Goal: Use online tool/utility: Utilize a website feature to perform a specific function

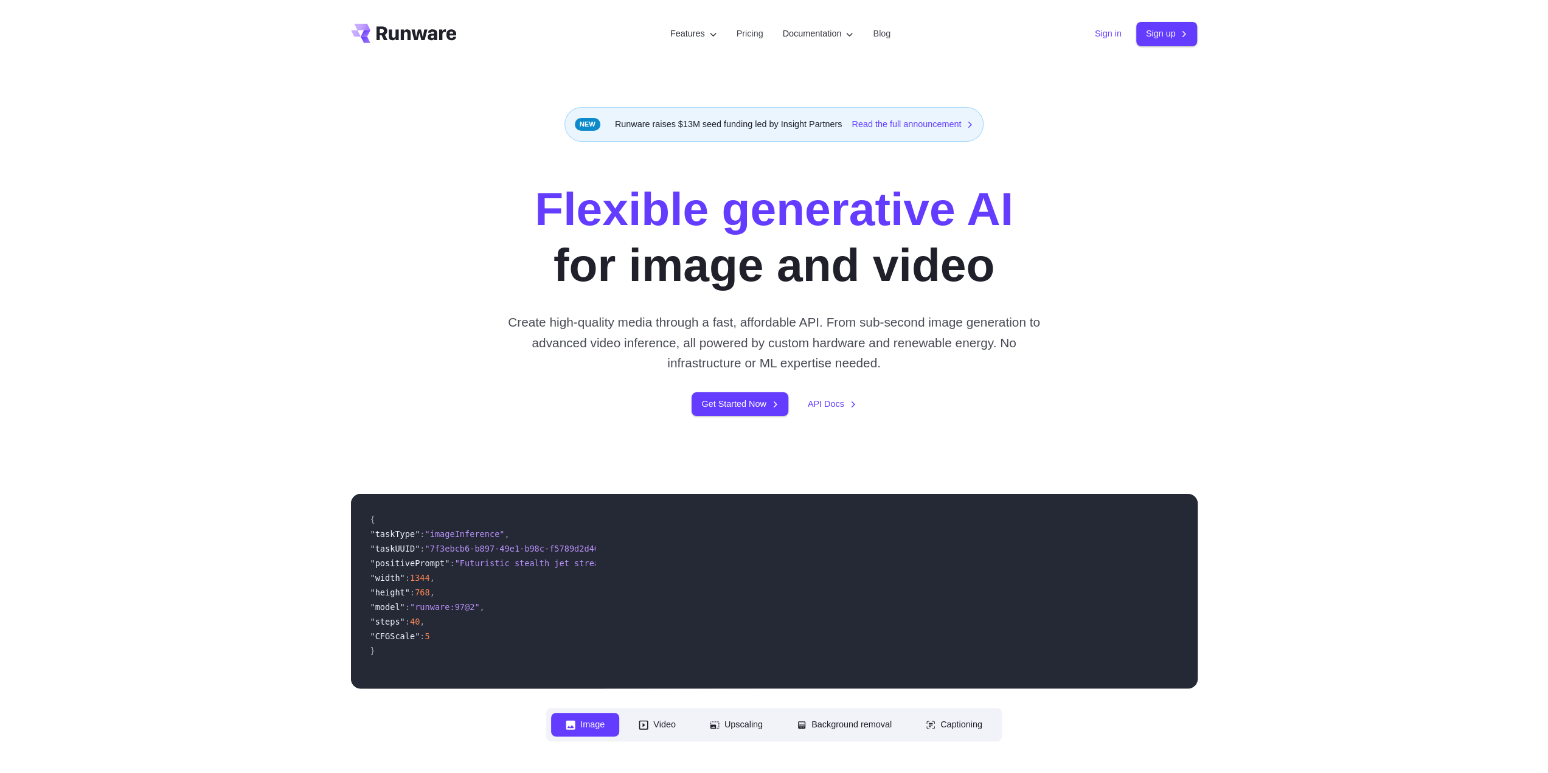
click at [1101, 32] on link "Sign in" at bounding box center [1108, 34] width 27 height 14
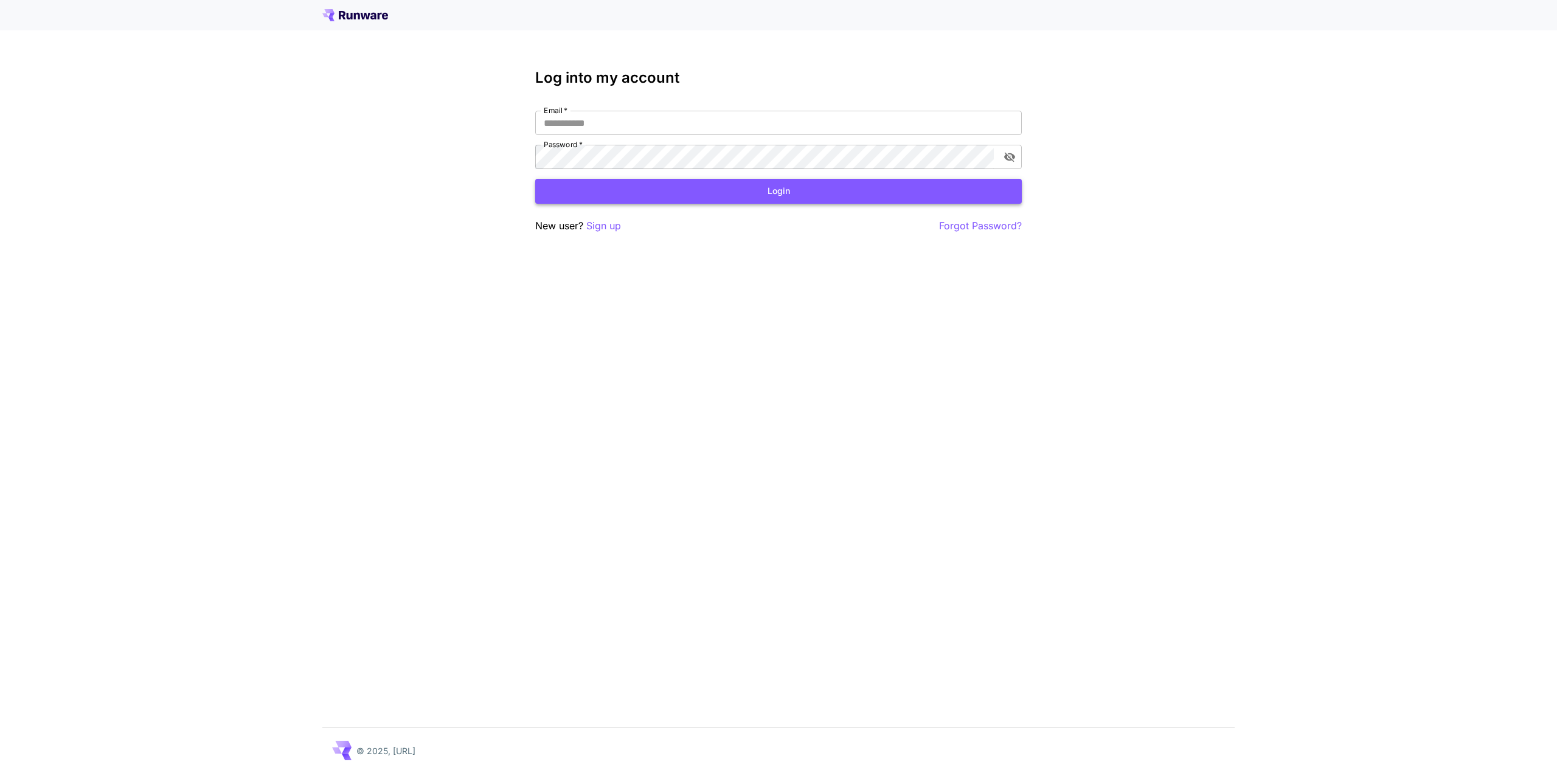
type input "**********"
click at [908, 195] on button "Login" at bounding box center [778, 191] width 486 height 25
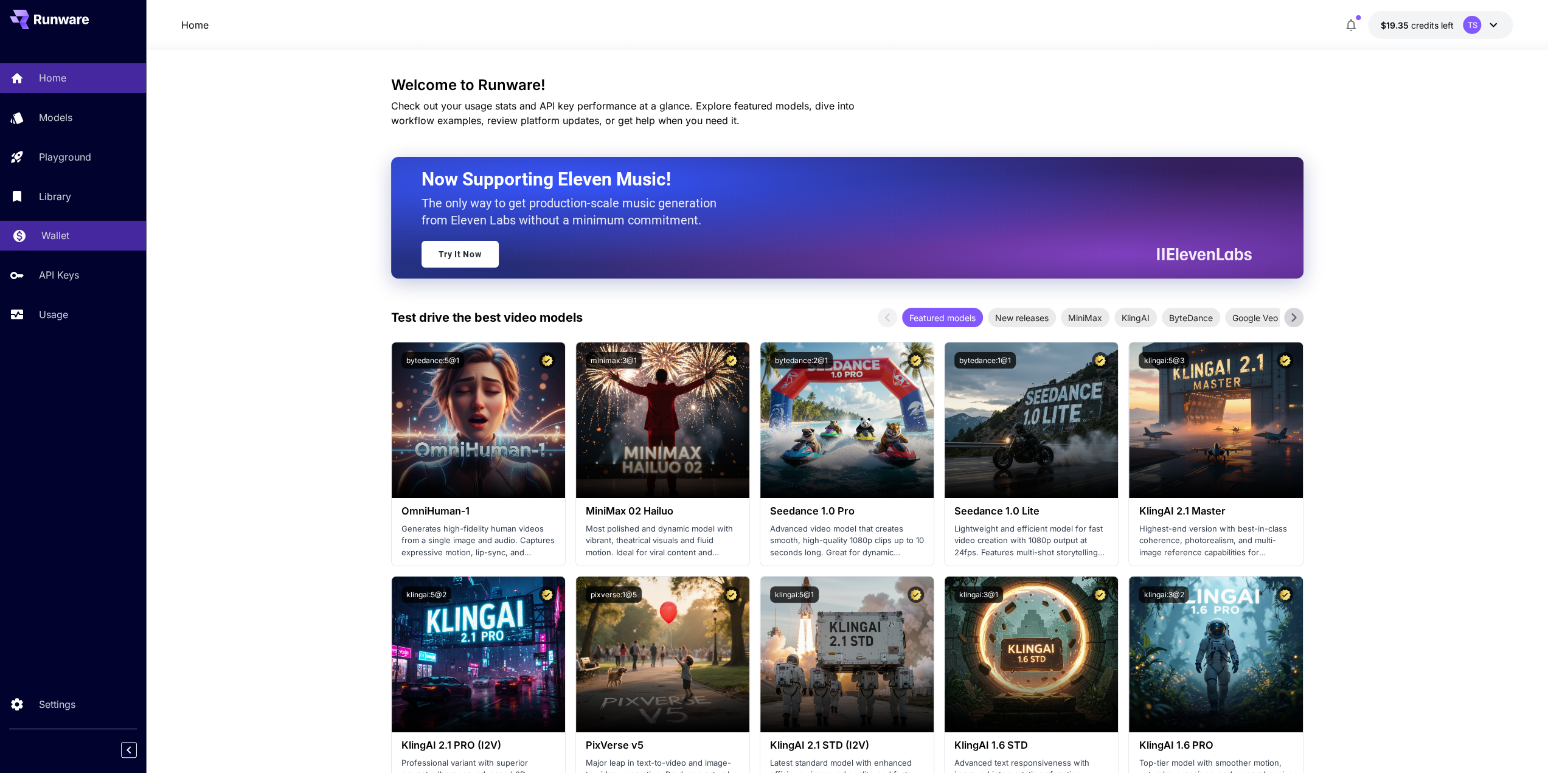
click at [69, 240] on p "Wallet" at bounding box center [55, 235] width 28 height 15
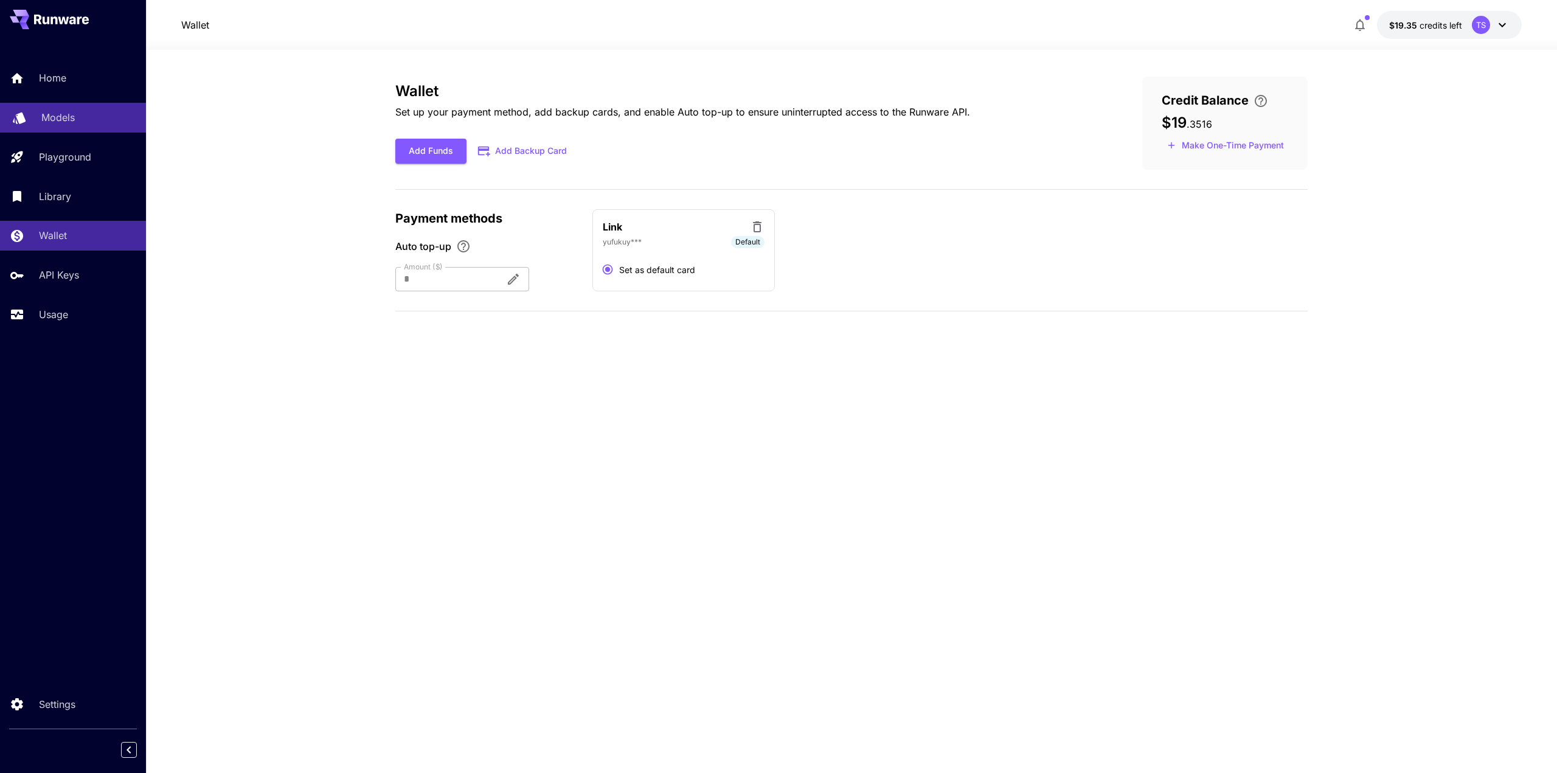
click at [71, 106] on link "Models" at bounding box center [73, 118] width 146 height 30
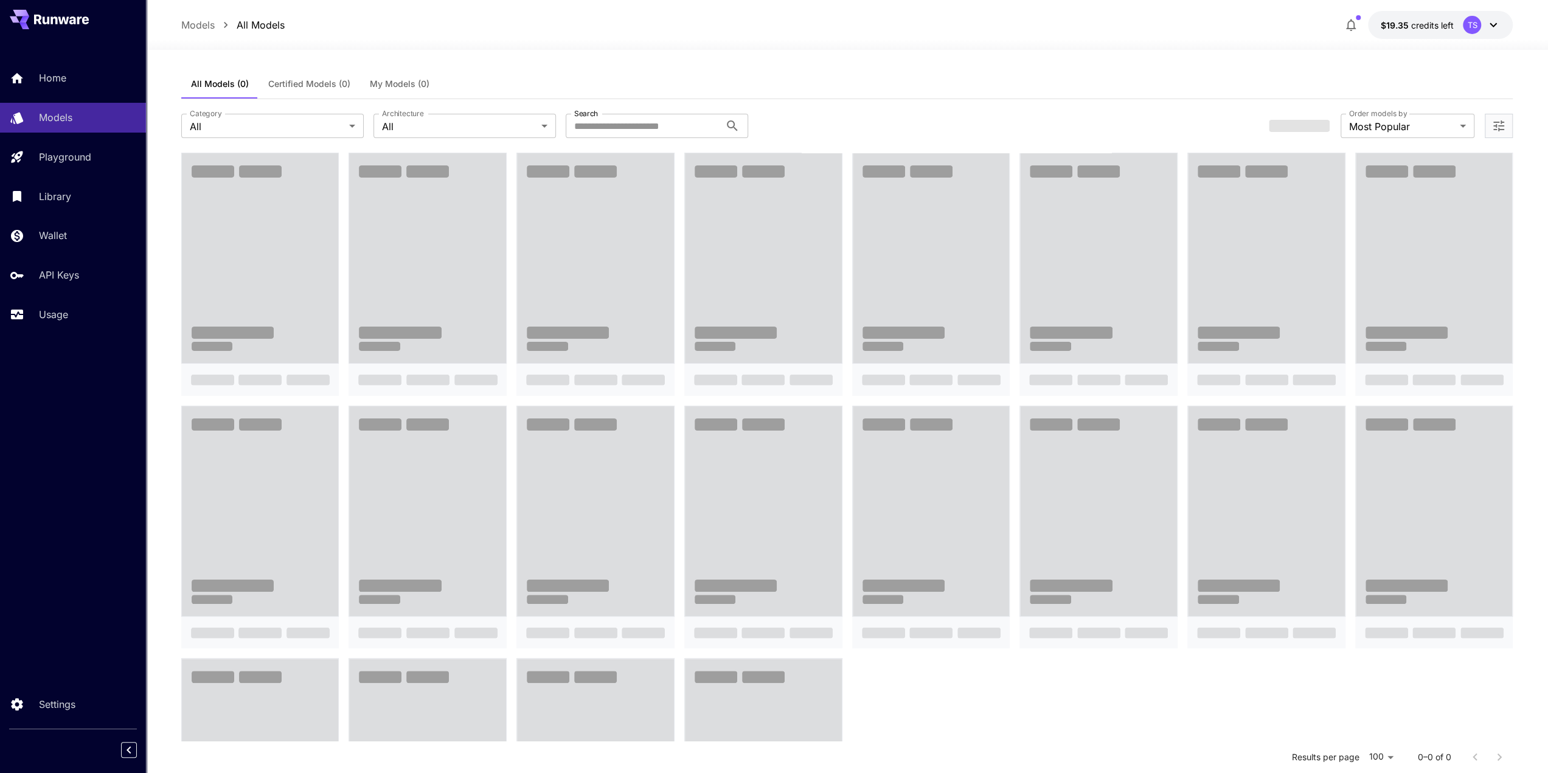
click at [387, 81] on span "My Models (0)" at bounding box center [400, 83] width 60 height 11
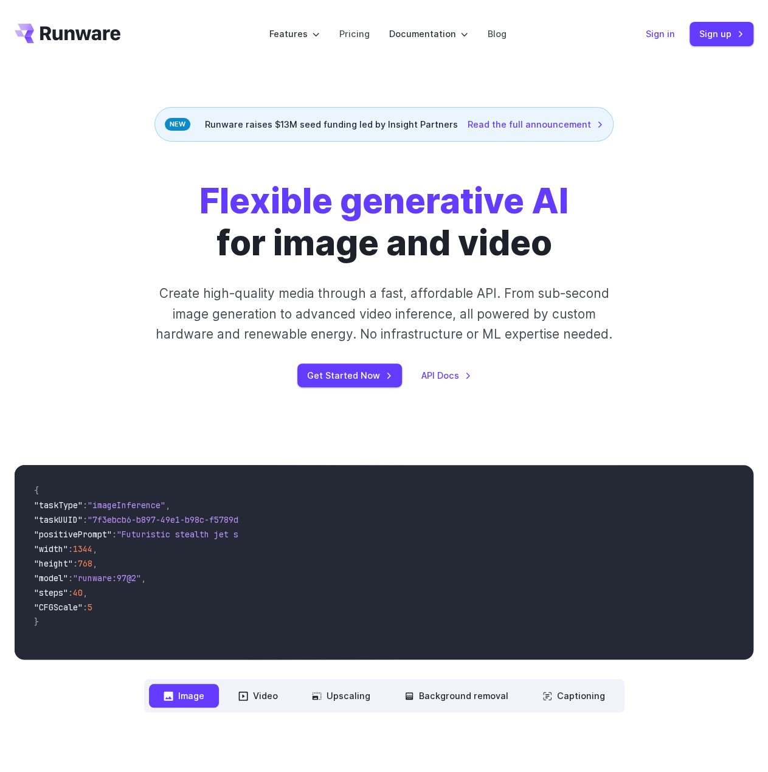
click at [653, 36] on link "Sign in" at bounding box center [660, 34] width 29 height 14
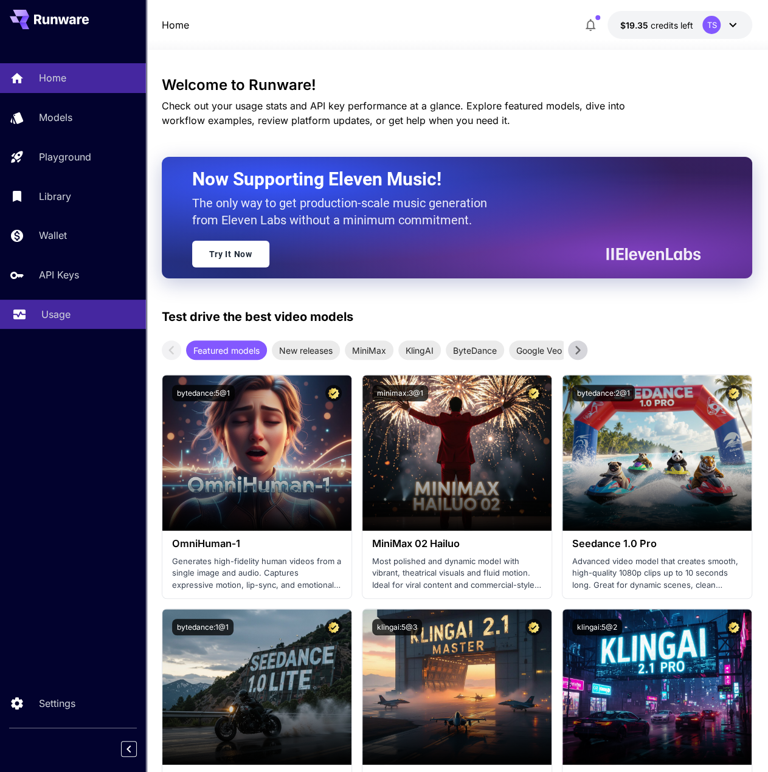
click at [61, 321] on p "Usage" at bounding box center [55, 314] width 29 height 15
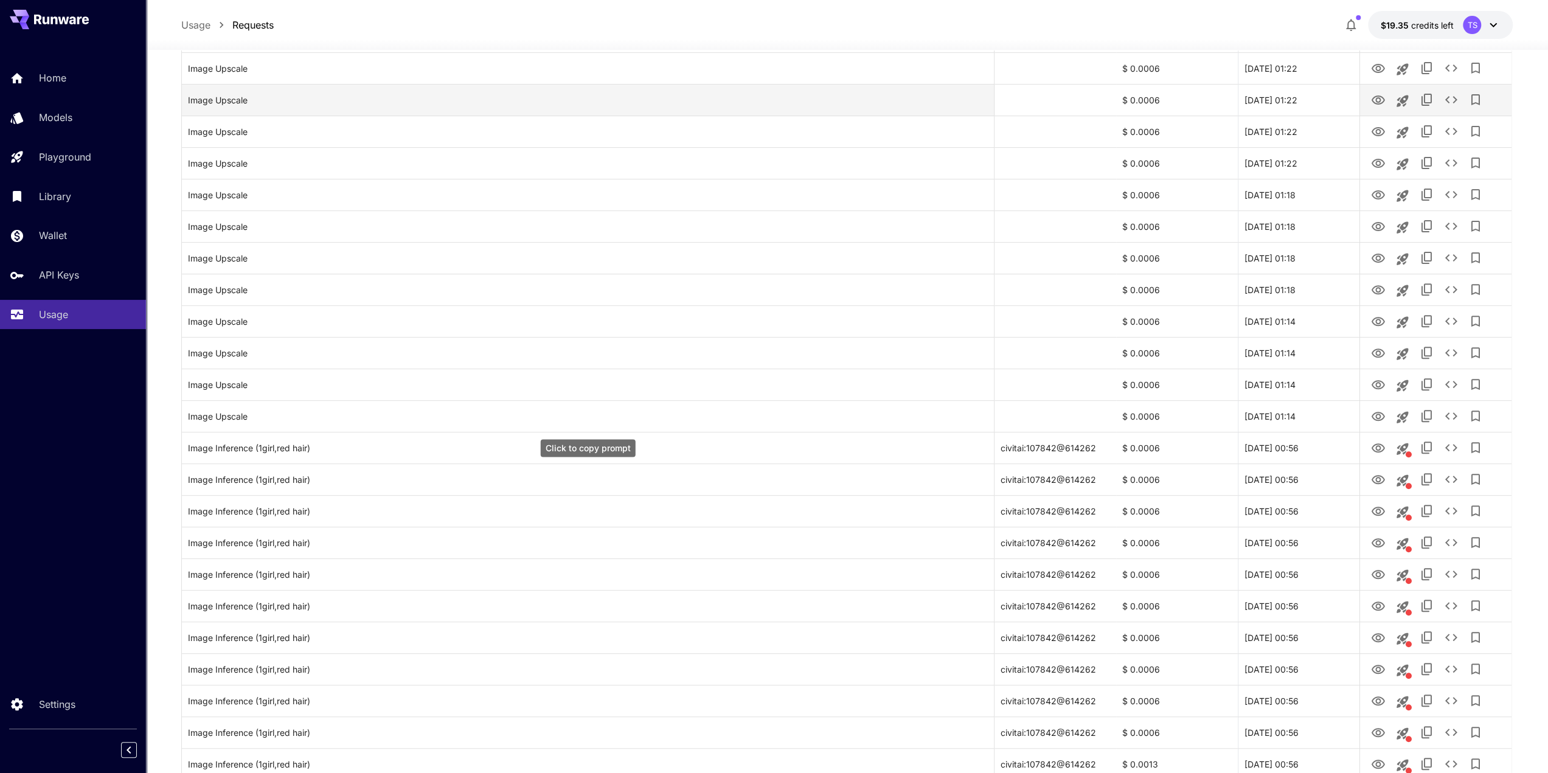
scroll to position [292, 0]
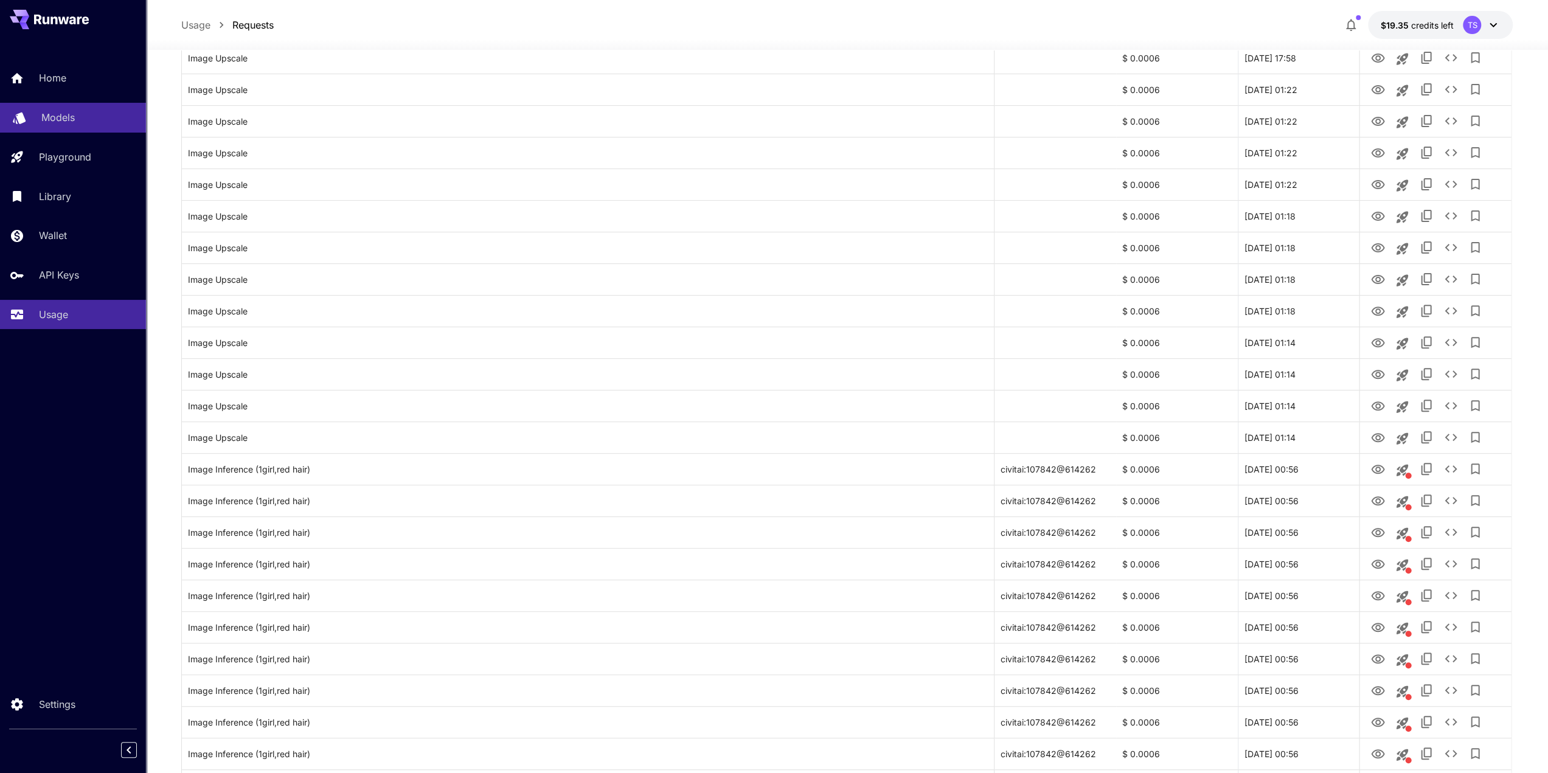
click at [86, 119] on div "Models" at bounding box center [88, 117] width 95 height 15
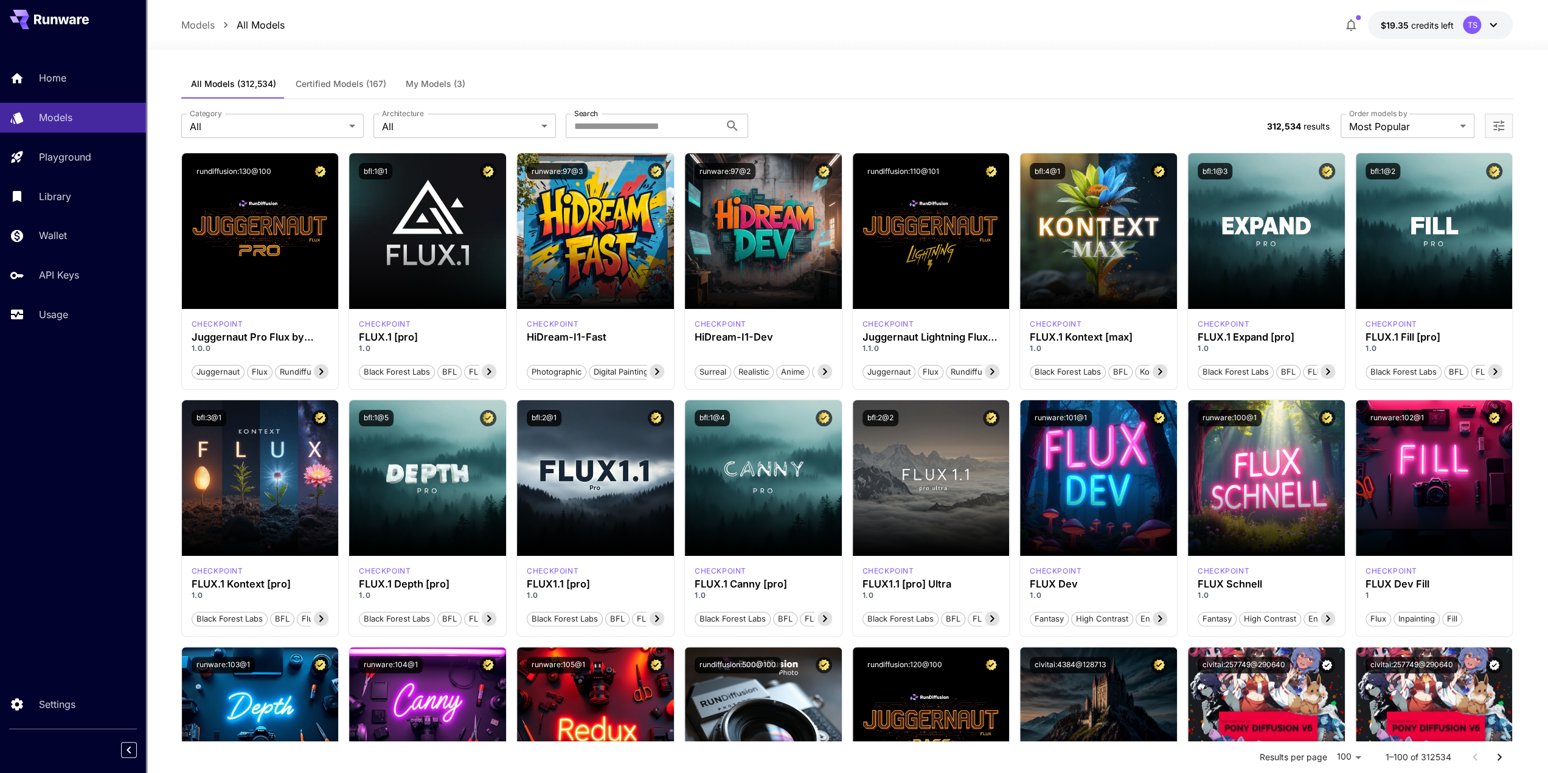
click at [415, 91] on button "My Models (3)" at bounding box center [435, 83] width 79 height 29
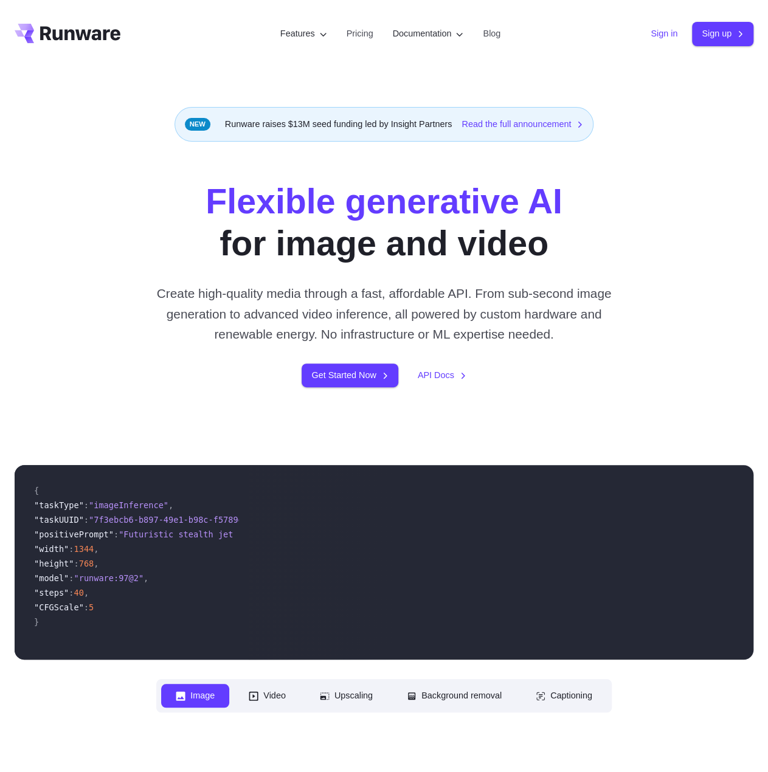
click at [656, 36] on link "Sign in" at bounding box center [664, 34] width 27 height 14
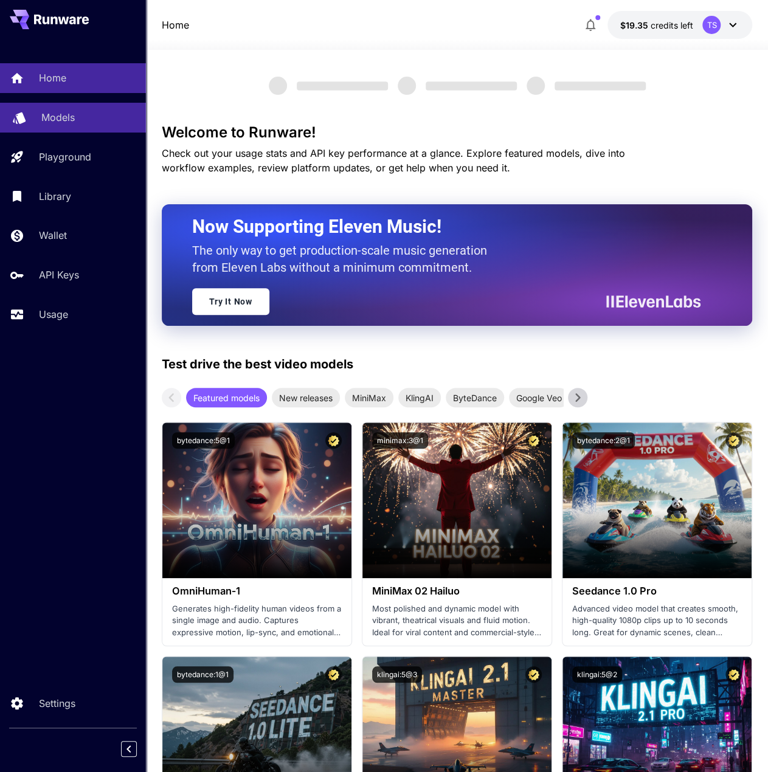
click at [90, 117] on div "Models" at bounding box center [88, 117] width 95 height 15
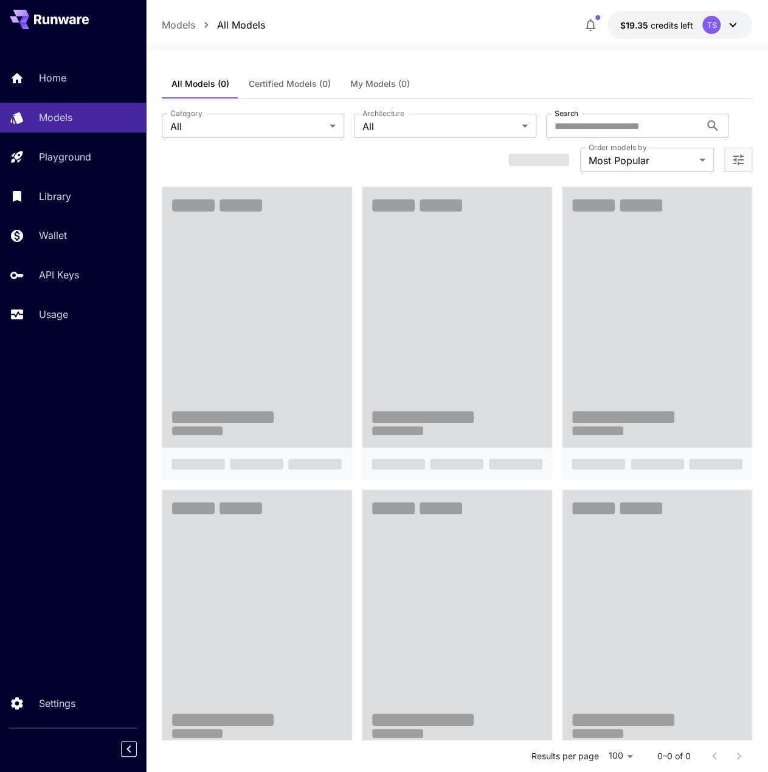
click at [362, 86] on span "My Models (0)" at bounding box center [380, 83] width 60 height 11
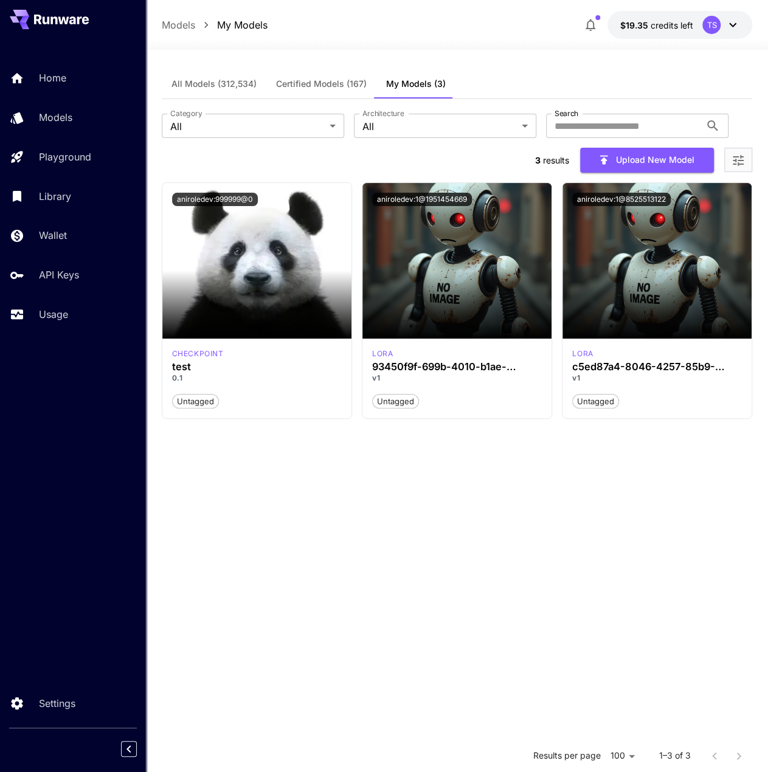
click at [612, 530] on section "Launch in Playground aniroledev:999999@0 checkpoint test 0.1 Untagged Launch in…" at bounding box center [457, 568] width 591 height 772
click at [637, 583] on section "Launch in Playground aniroledev:999999@0 checkpoint test 0.1 Untagged Launch in…" at bounding box center [457, 568] width 591 height 772
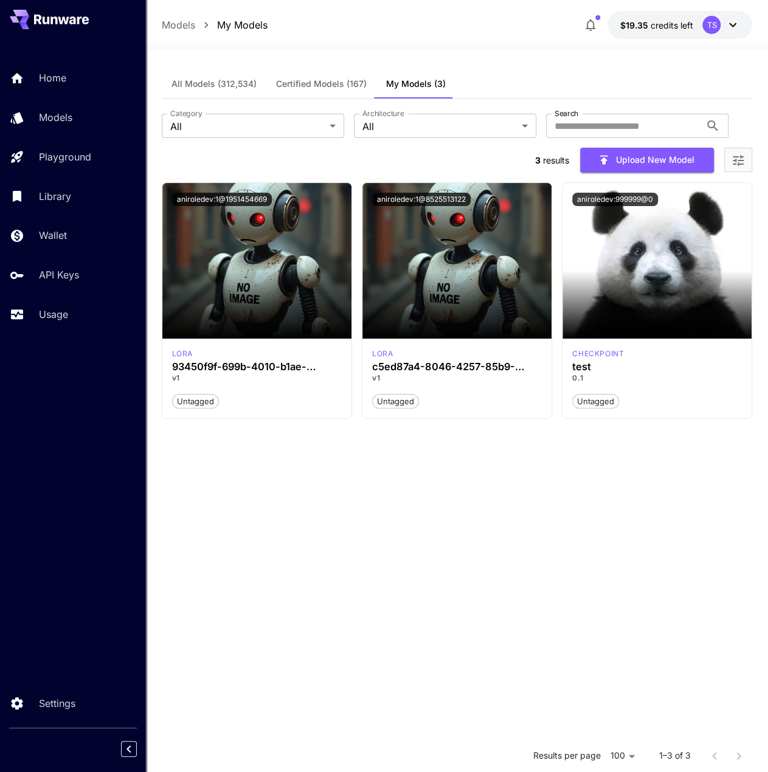
click at [279, 548] on section "Launch in Playground aniroledev:1@1951454669 lora 93450f9f-699b-4010-b1ae-34a7d…" at bounding box center [457, 568] width 591 height 772
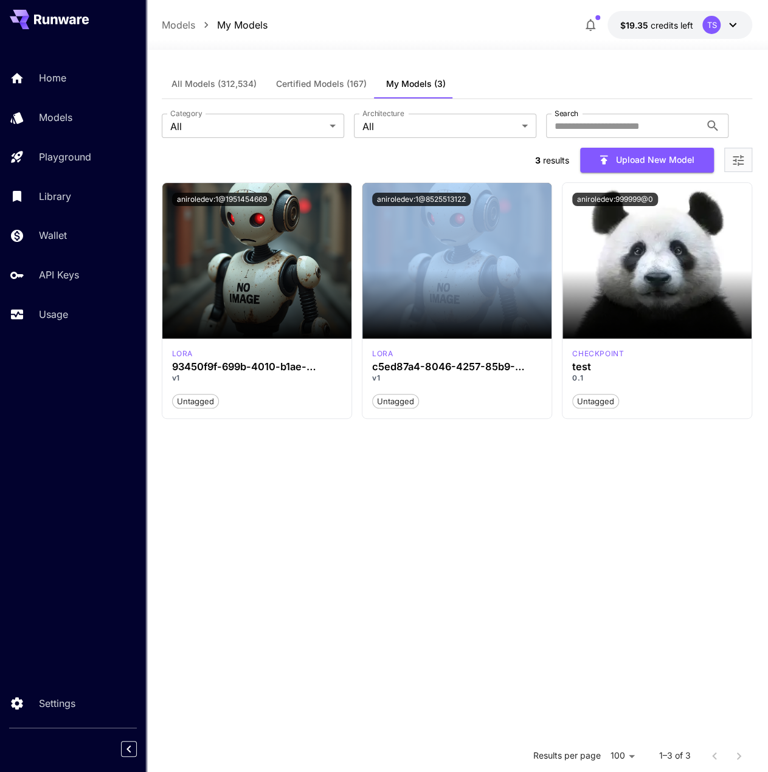
click at [279, 548] on section "Launch in Playground aniroledev:1@1951454669 lora 93450f9f-699b-4010-b1ae-34a7d…" at bounding box center [457, 568] width 591 height 772
click at [313, 552] on section "Launch in Playground aniroledev:1@1951454669 lora 93450f9f-699b-4010-b1ae-34a7d…" at bounding box center [457, 568] width 591 height 772
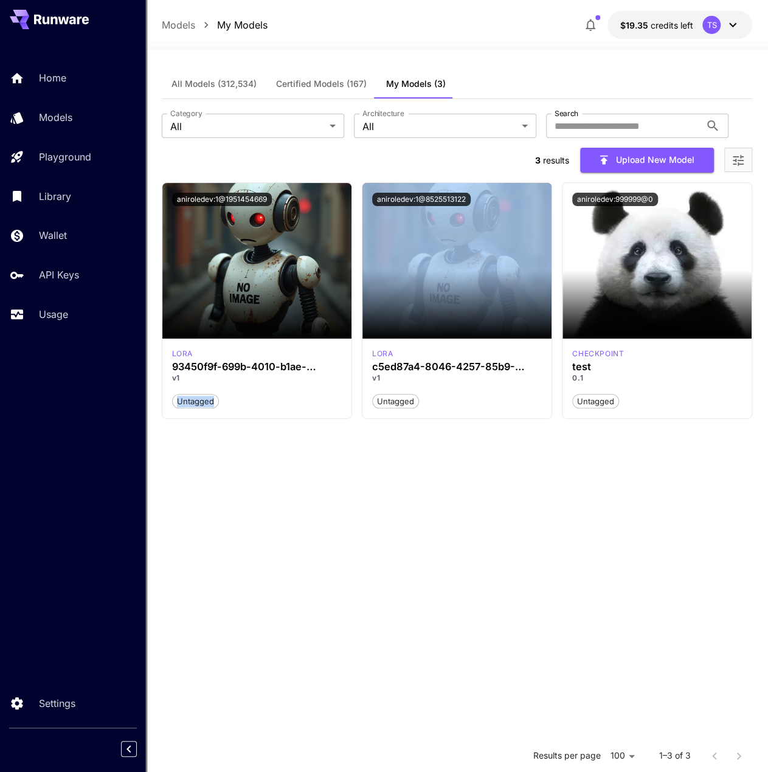
click at [313, 552] on section "Launch in Playground aniroledev:1@1951454669 lora 93450f9f-699b-4010-b1ae-34a7d…" at bounding box center [457, 568] width 591 height 772
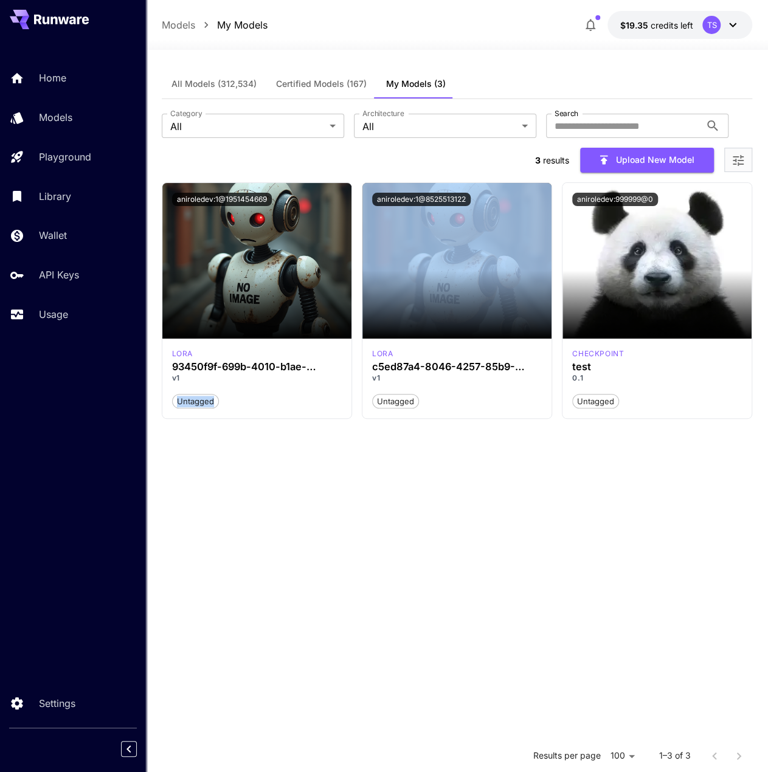
click at [313, 552] on section "Launch in Playground aniroledev:1@1951454669 lora 93450f9f-699b-4010-b1ae-34a7d…" at bounding box center [457, 568] width 591 height 772
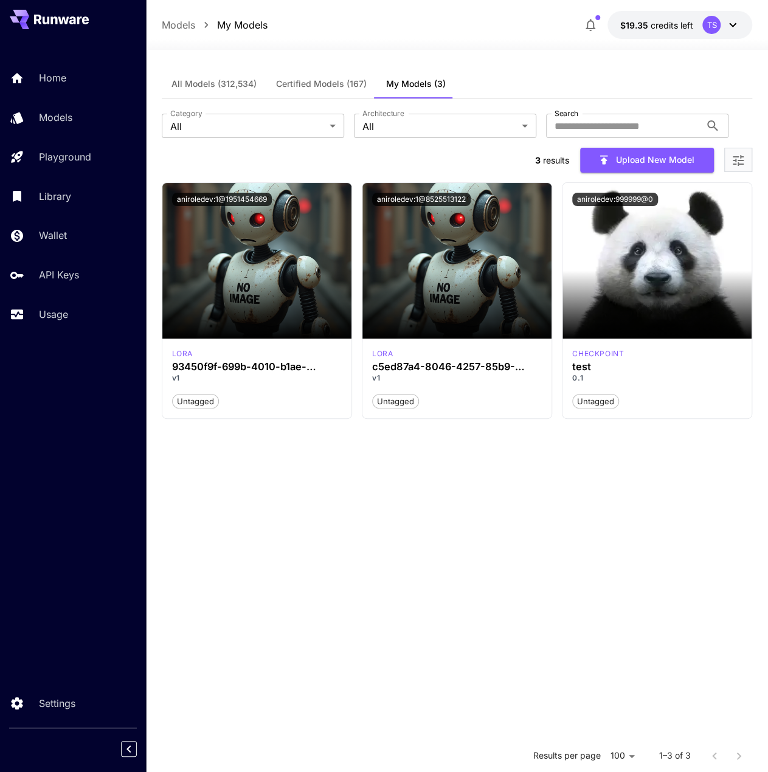
click at [410, 556] on section "Launch in Playground aniroledev:1@1951454669 lora 93450f9f-699b-4010-b1ae-34a7d…" at bounding box center [457, 568] width 591 height 772
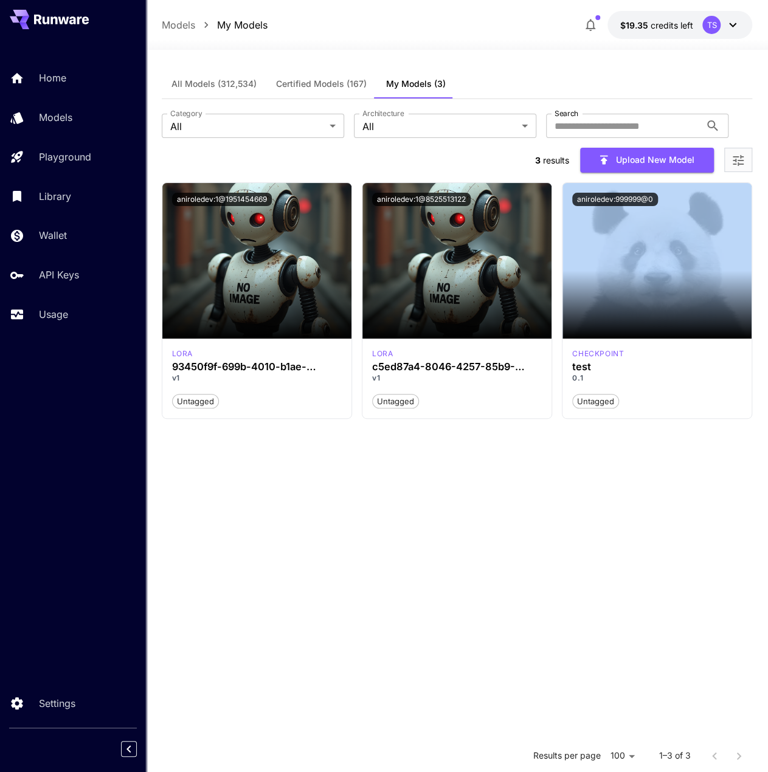
click at [410, 556] on section "Launch in Playground aniroledev:1@1951454669 lora 93450f9f-699b-4010-b1ae-34a7d…" at bounding box center [457, 568] width 591 height 772
click at [460, 582] on section "Launch in Playground aniroledev:1@1951454669 lora 93450f9f-699b-4010-b1ae-34a7d…" at bounding box center [457, 568] width 591 height 772
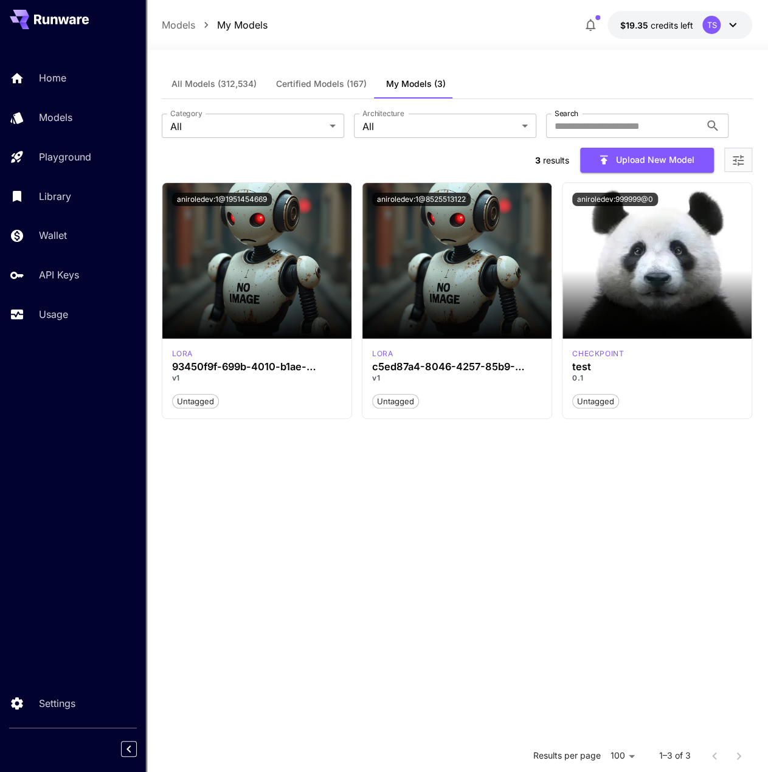
click at [642, 593] on section "Launch in Playground aniroledev:1@1951454669 lora 93450f9f-699b-4010-b1ae-34a7d…" at bounding box center [457, 568] width 591 height 772
click at [489, 600] on section "Launch in Playground aniroledev:1@1951454669 lora 93450f9f-699b-4010-b1ae-34a7d…" at bounding box center [457, 568] width 591 height 772
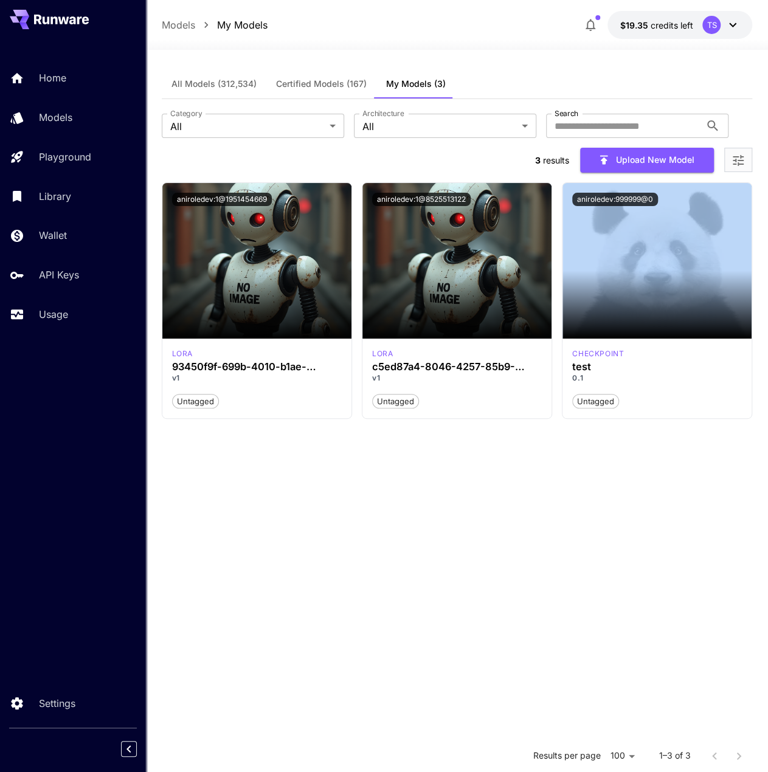
click at [489, 600] on section "Launch in Playground aniroledev:1@1951454669 lora 93450f9f-699b-4010-b1ae-34a7d…" at bounding box center [457, 568] width 591 height 772
click at [414, 588] on section "Launch in Playground aniroledev:1@1951454669 lora 93450f9f-699b-4010-b1ae-34a7d…" at bounding box center [457, 568] width 591 height 772
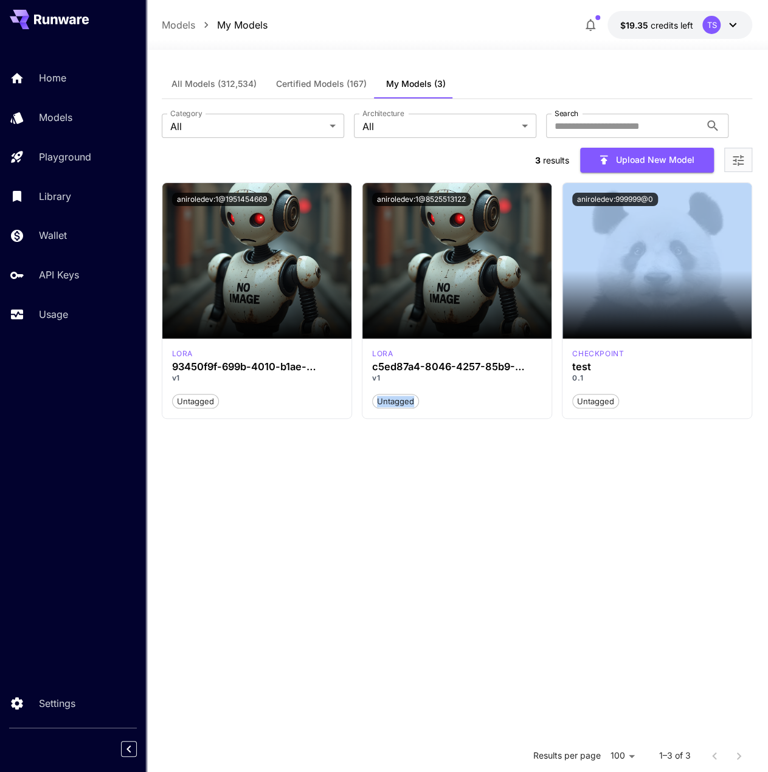
click at [450, 545] on section "Launch in Playground aniroledev:1@1951454669 lora 93450f9f-699b-4010-b1ae-34a7d…" at bounding box center [457, 568] width 591 height 772
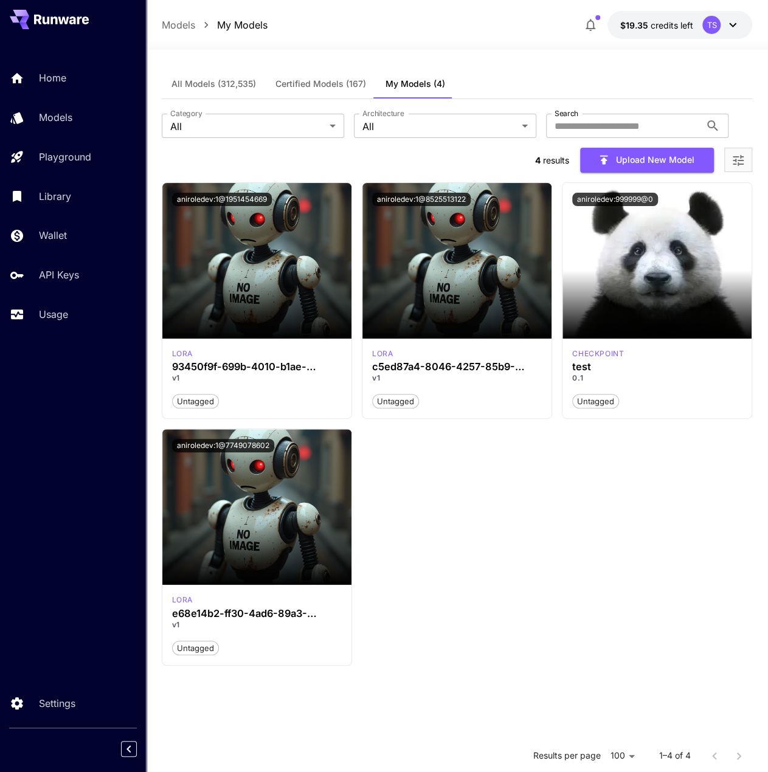
click at [390, 570] on div "Launch in Playground aniroledev:1@1951454669 [PERSON_NAME] 93450f9f-699b-4010-b…" at bounding box center [457, 424] width 591 height 484
drag, startPoint x: 116, startPoint y: 547, endPoint x: 16, endPoint y: 552, distance: 99.8
click at [116, 547] on div "Home Models Playground Library Wallet API Keys Usage Settings" at bounding box center [73, 386] width 146 height 772
click at [24, 622] on div "Home Models Playground Library Wallet API Keys Usage Settings" at bounding box center [73, 386] width 146 height 772
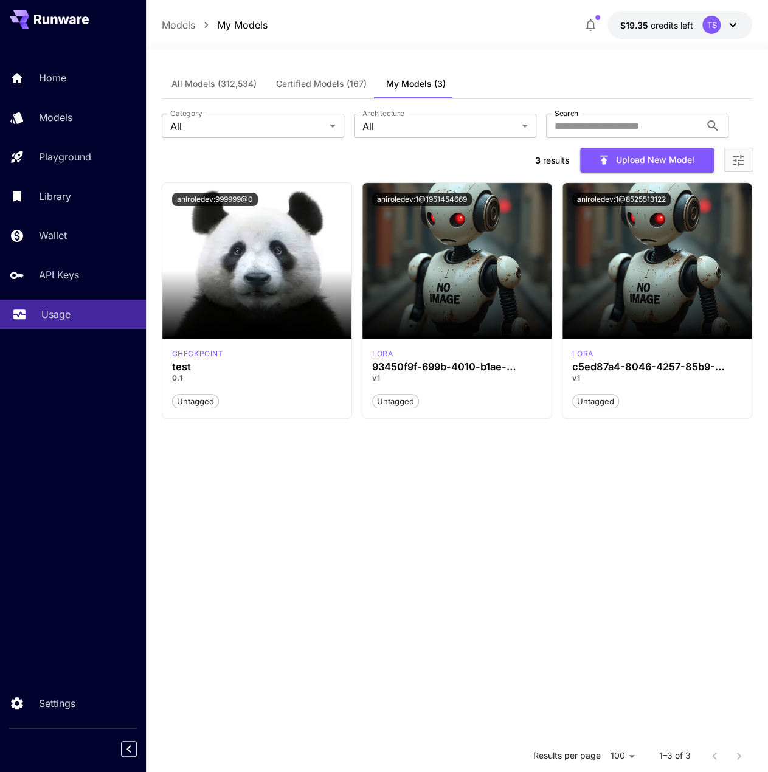
click at [60, 304] on link "Usage" at bounding box center [73, 315] width 146 height 30
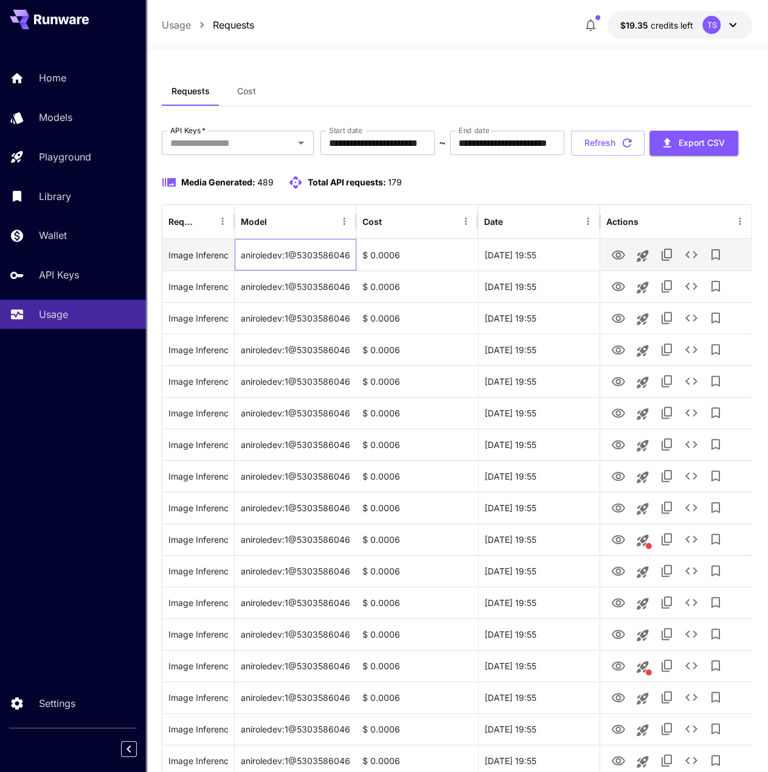
click at [300, 271] on div "aniroledev:1@5303586046" at bounding box center [296, 255] width 122 height 32
click at [628, 267] on button "View" at bounding box center [618, 254] width 24 height 25
click at [614, 263] on icon "View" at bounding box center [618, 255] width 15 height 15
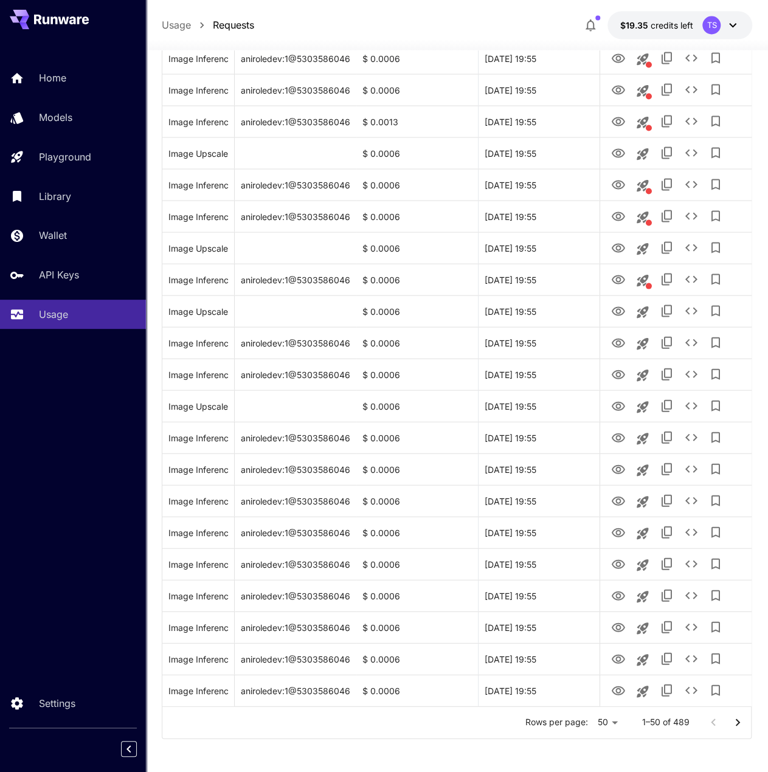
scroll to position [1113, 0]
click at [618, 411] on icon "View" at bounding box center [617, 406] width 13 height 9
click at [615, 382] on icon "View" at bounding box center [618, 375] width 15 height 15
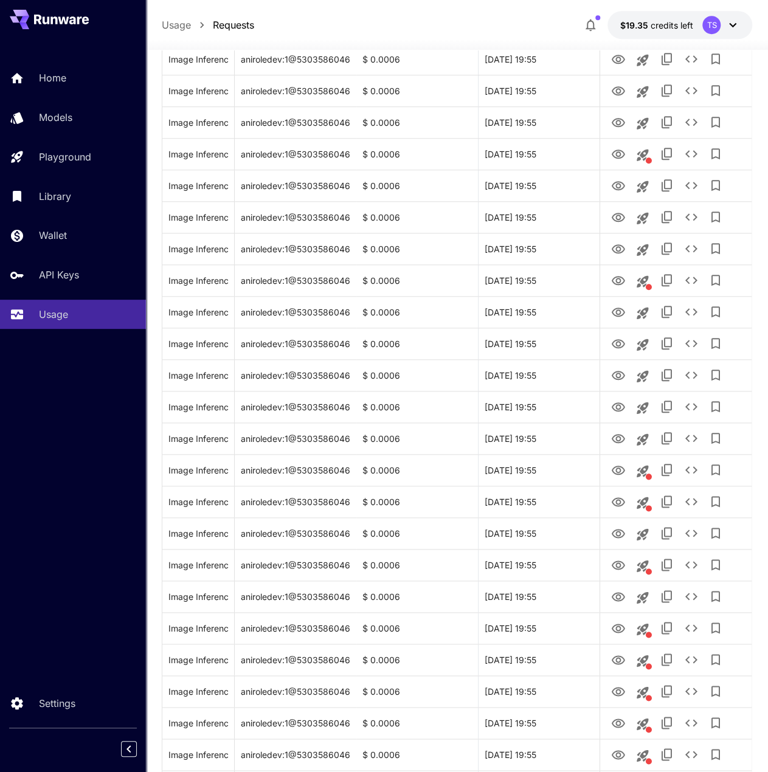
scroll to position [30, 0]
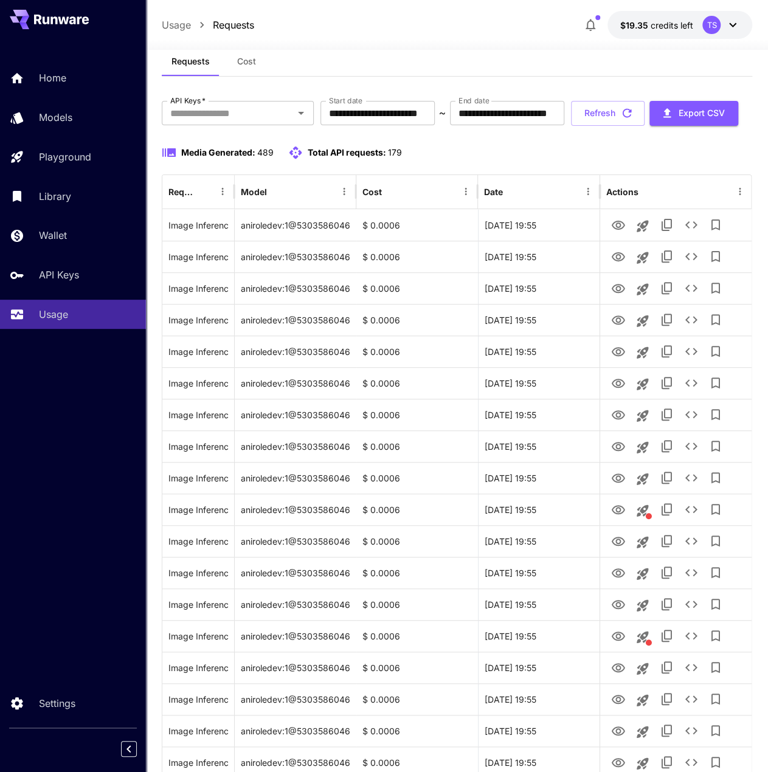
click at [571, 126] on button "Refresh" at bounding box center [608, 113] width 74 height 25
click at [643, 234] on icon "Launch in playground" at bounding box center [642, 226] width 15 height 15
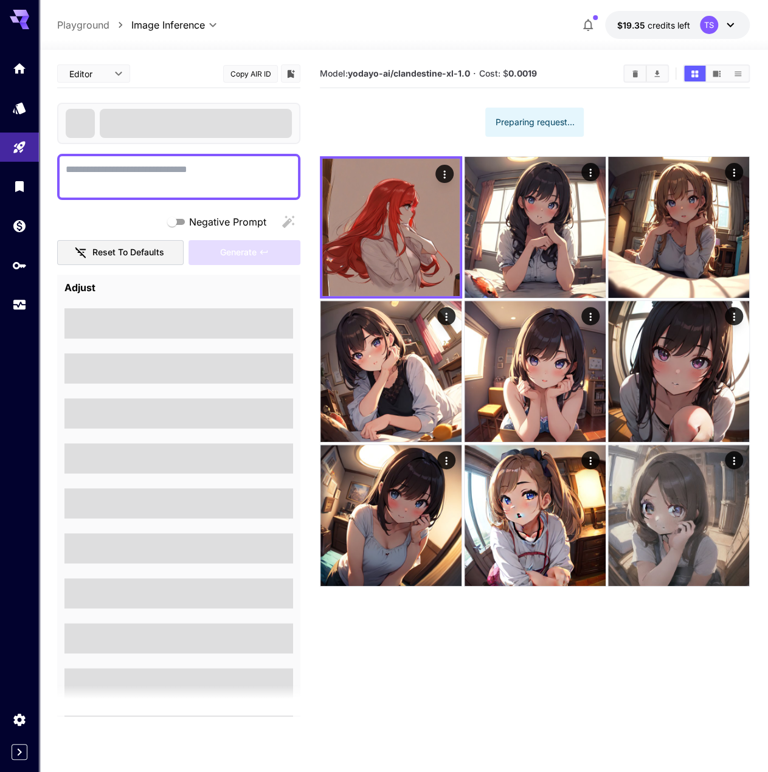
type textarea "*********"
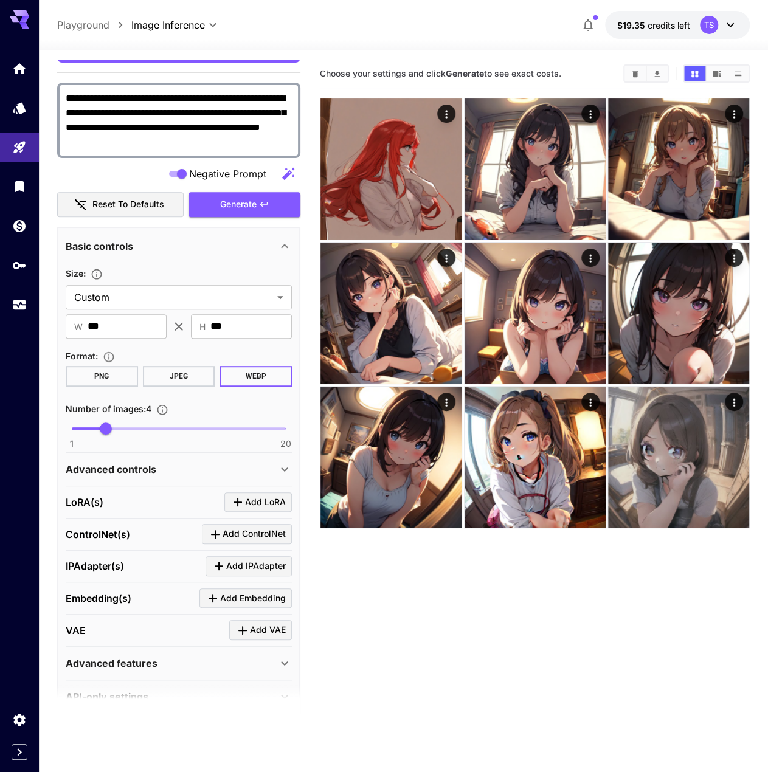
scroll to position [185, 0]
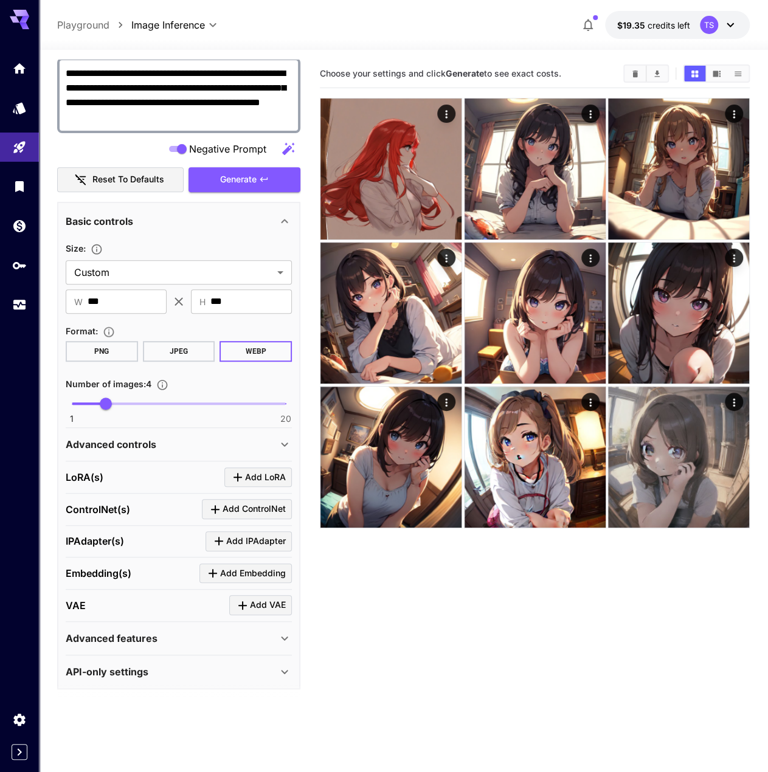
click at [139, 595] on div "VAE Add VAE" at bounding box center [179, 605] width 226 height 20
click at [22, 311] on link at bounding box center [19, 305] width 39 height 30
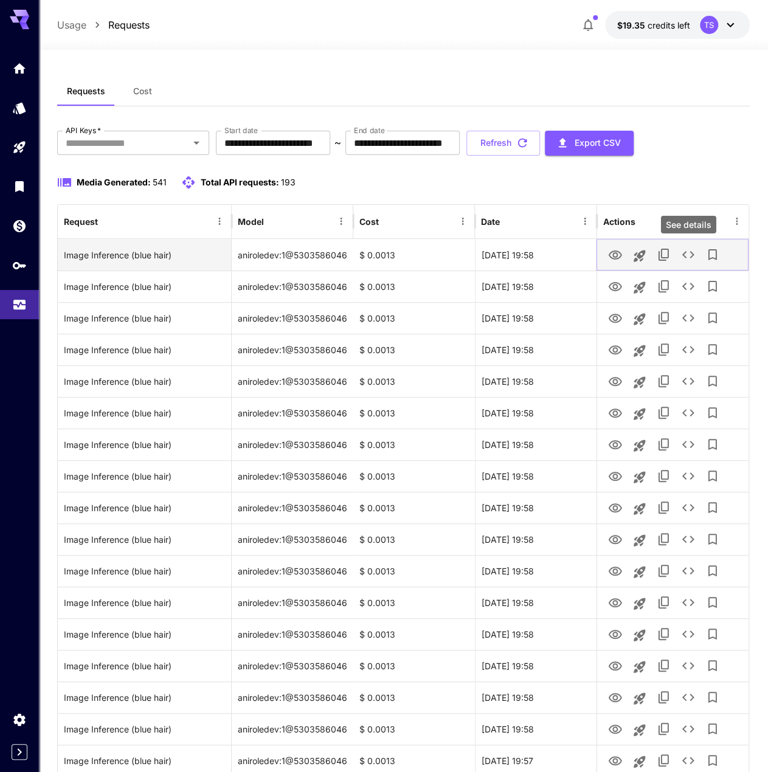
click at [684, 260] on icon "See details" at bounding box center [688, 254] width 15 height 15
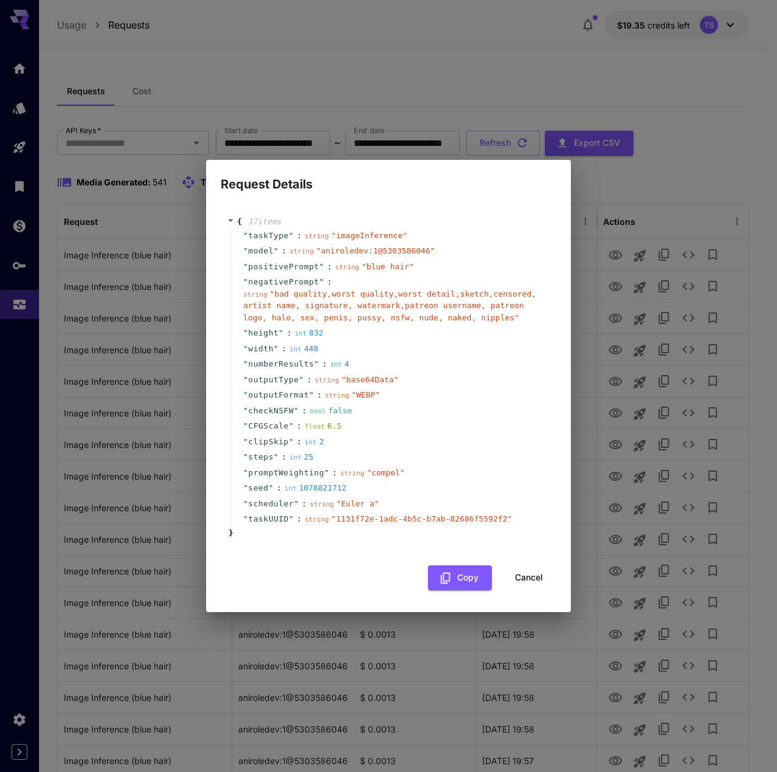
click at [0, 0] on div "Request Details { 17 item s " taskType " : string " imageInference " " model " …" at bounding box center [388, 386] width 777 height 772
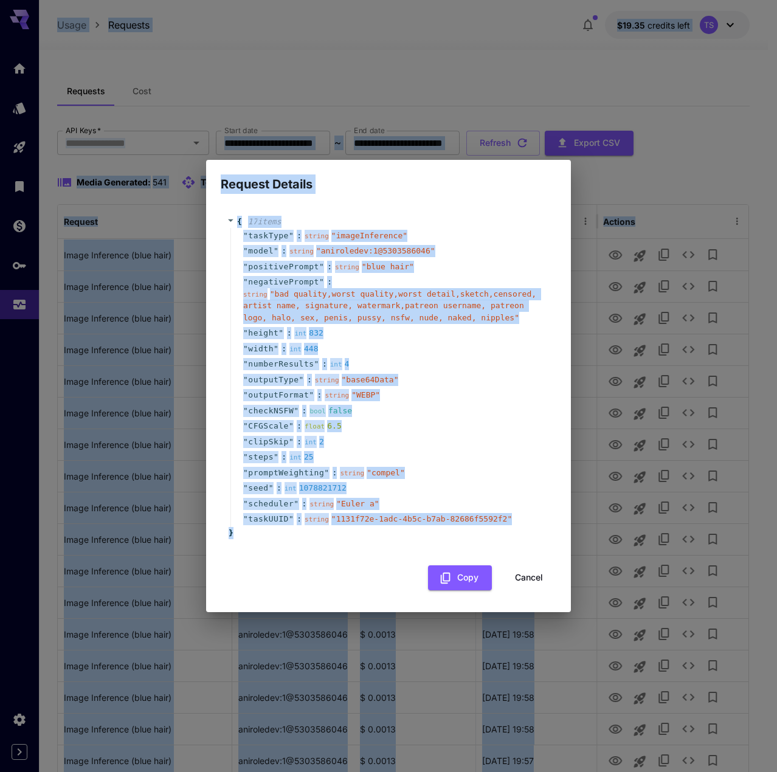
click at [423, 427] on div "" CFGScale " : float 6.5" at bounding box center [390, 426] width 320 height 16
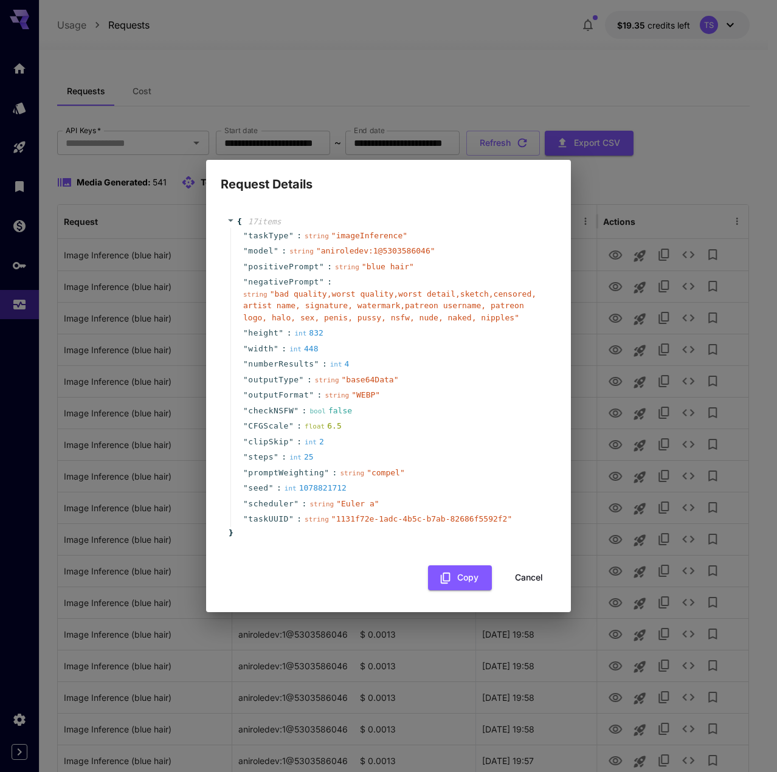
drag, startPoint x: 726, startPoint y: 307, endPoint x: 648, endPoint y: 289, distance: 79.8
click at [726, 307] on div "Request Details { 17 item s " taskType " : string " imageInference " " model " …" at bounding box center [388, 386] width 777 height 772
click at [541, 582] on button "Cancel" at bounding box center [529, 578] width 55 height 25
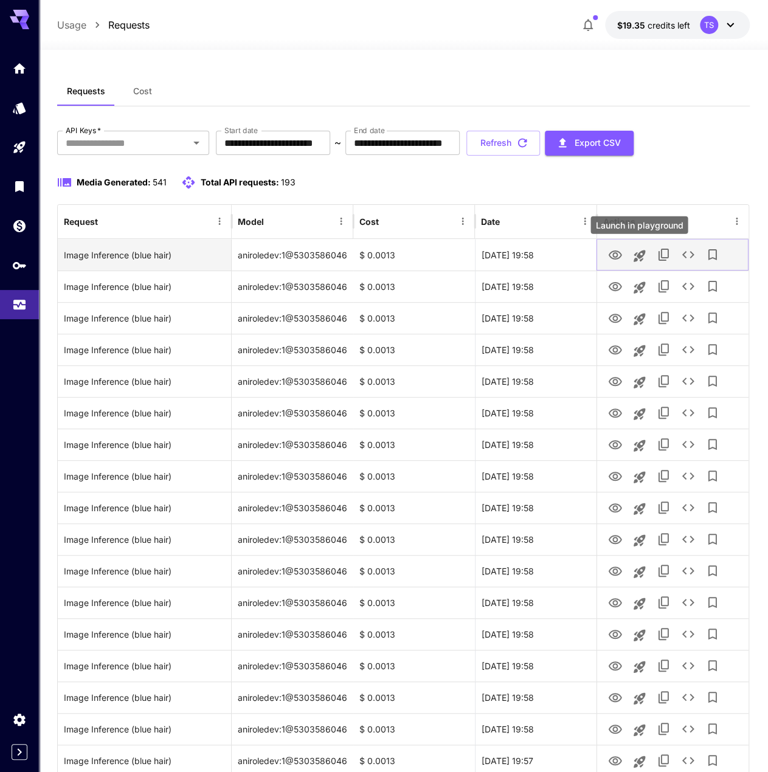
click at [638, 257] on icon "Launch in playground" at bounding box center [640, 256] width 12 height 12
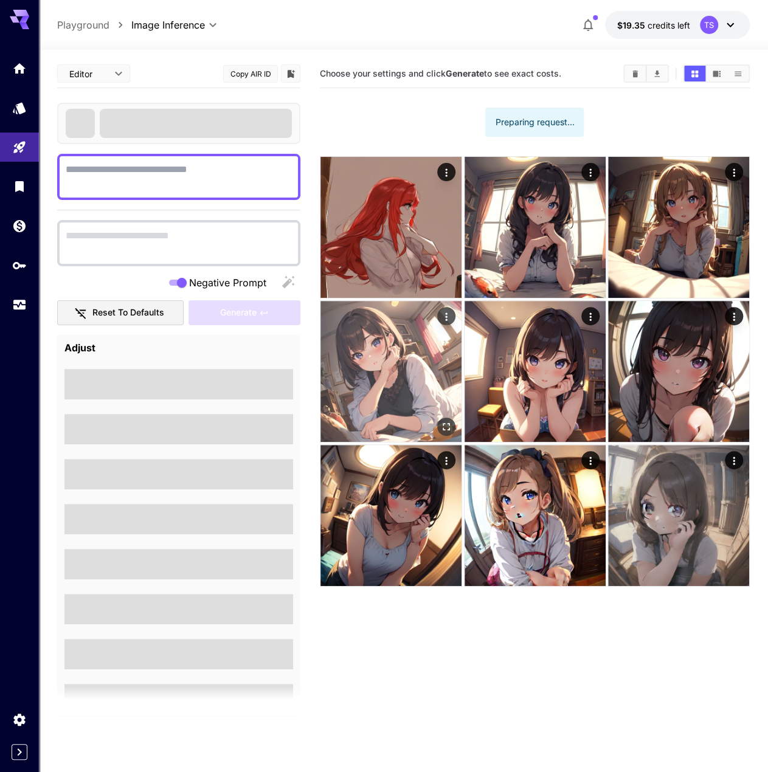
type textarea "*********"
type textarea "**********"
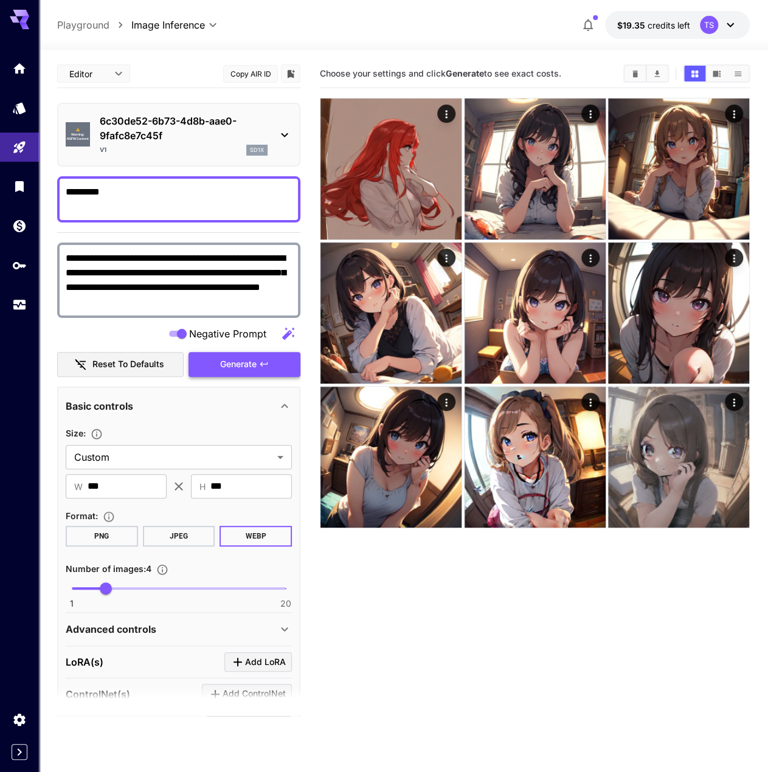
click at [221, 367] on span "Generate" at bounding box center [238, 364] width 36 height 15
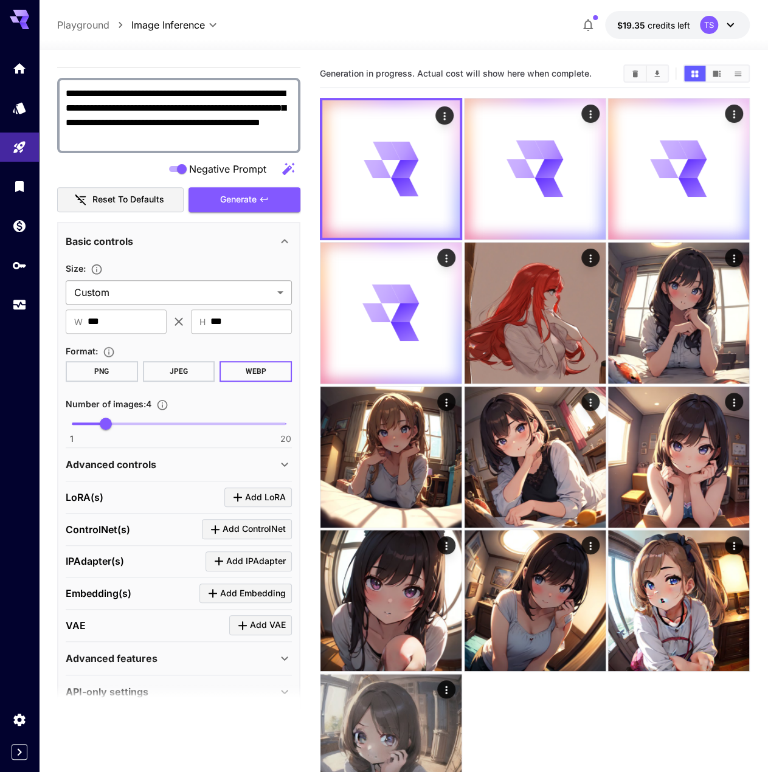
scroll to position [185, 0]
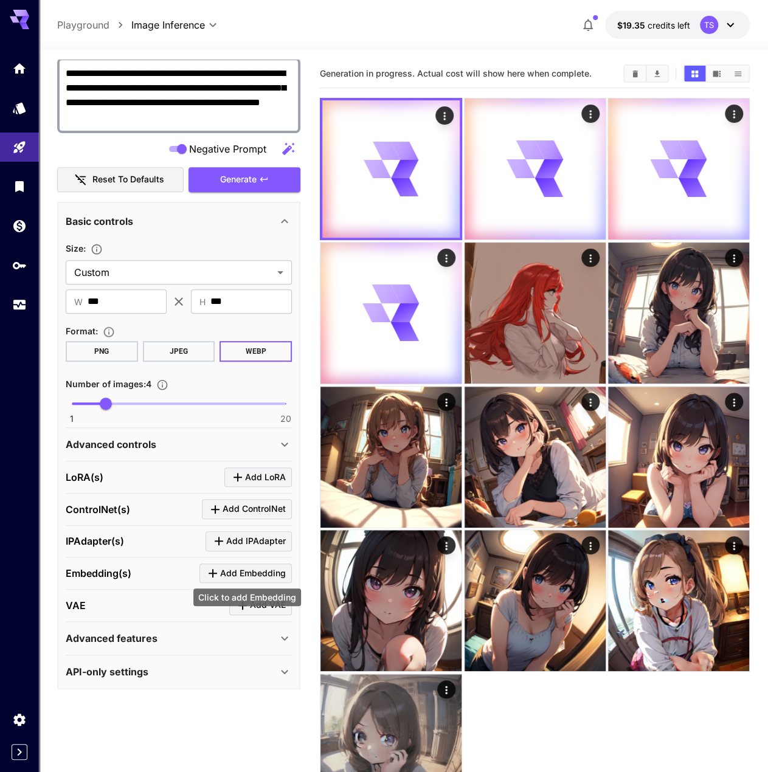
click at [240, 592] on div "Click to add Embedding" at bounding box center [247, 598] width 108 height 18
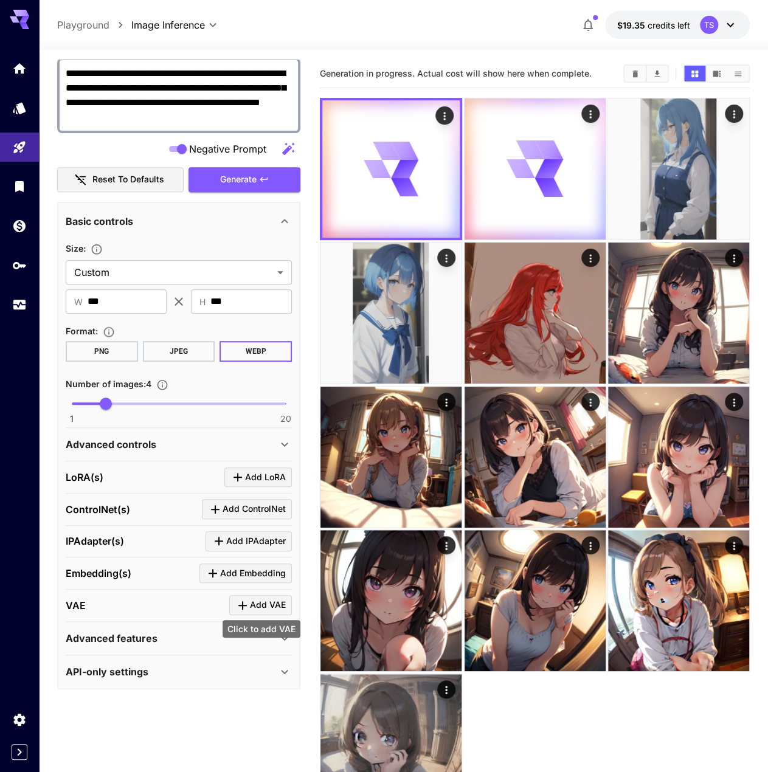
click at [258, 599] on span "Add VAE" at bounding box center [268, 605] width 36 height 15
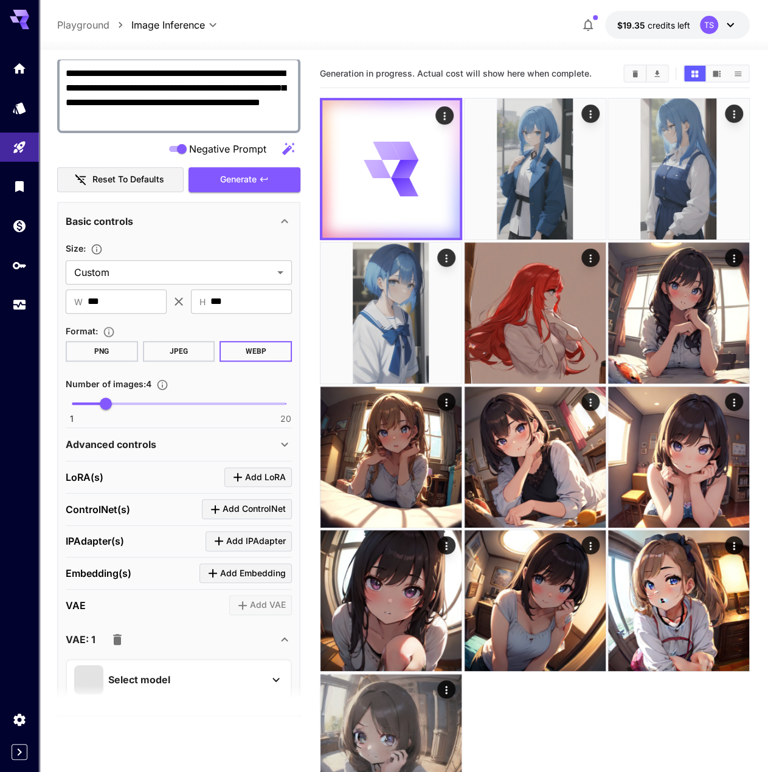
scroll to position [266, 0]
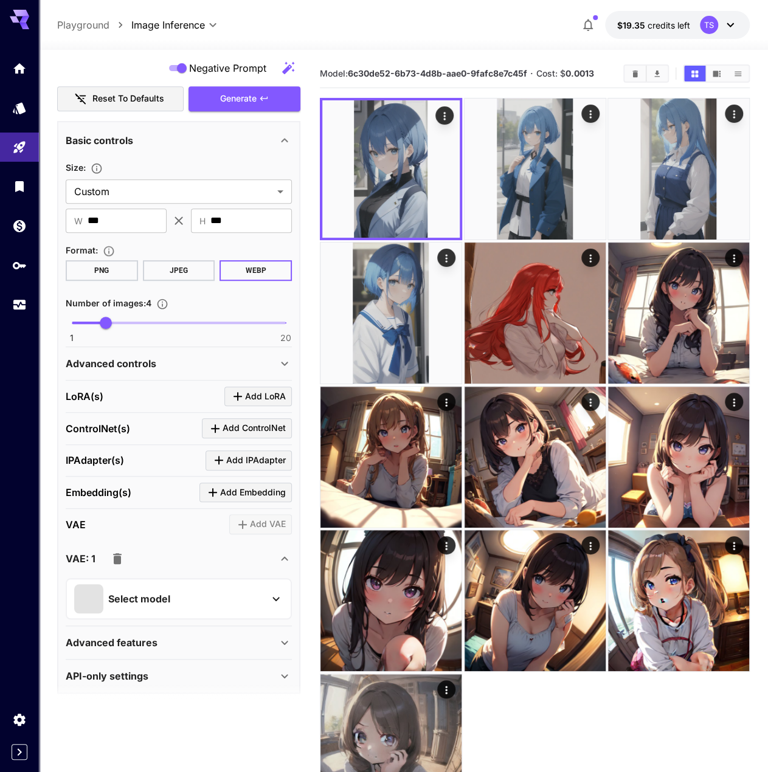
click at [174, 592] on div "Select model" at bounding box center [169, 598] width 190 height 29
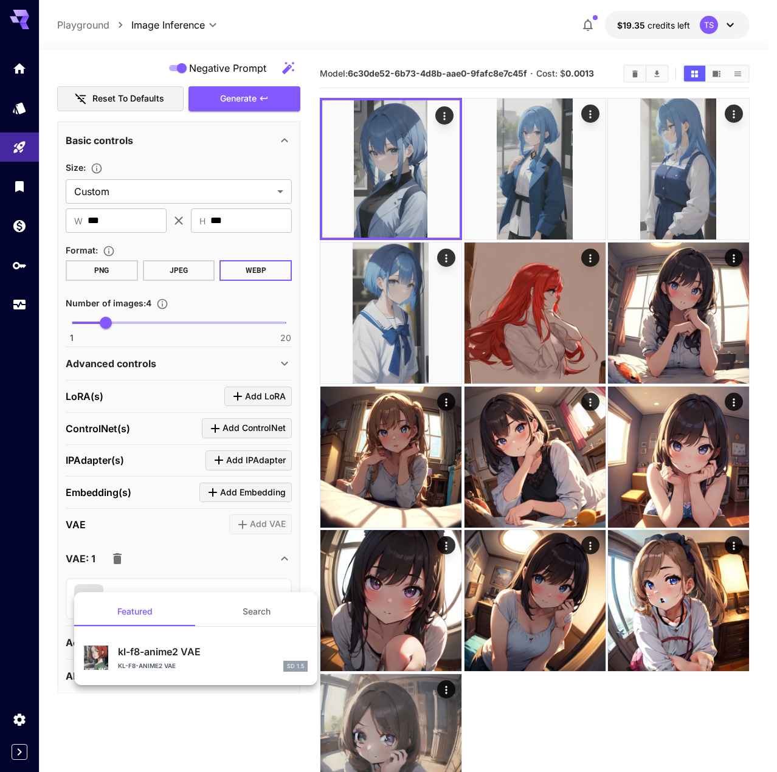
click at [176, 655] on p "kl-f8-anime2 VAE" at bounding box center [213, 652] width 190 height 15
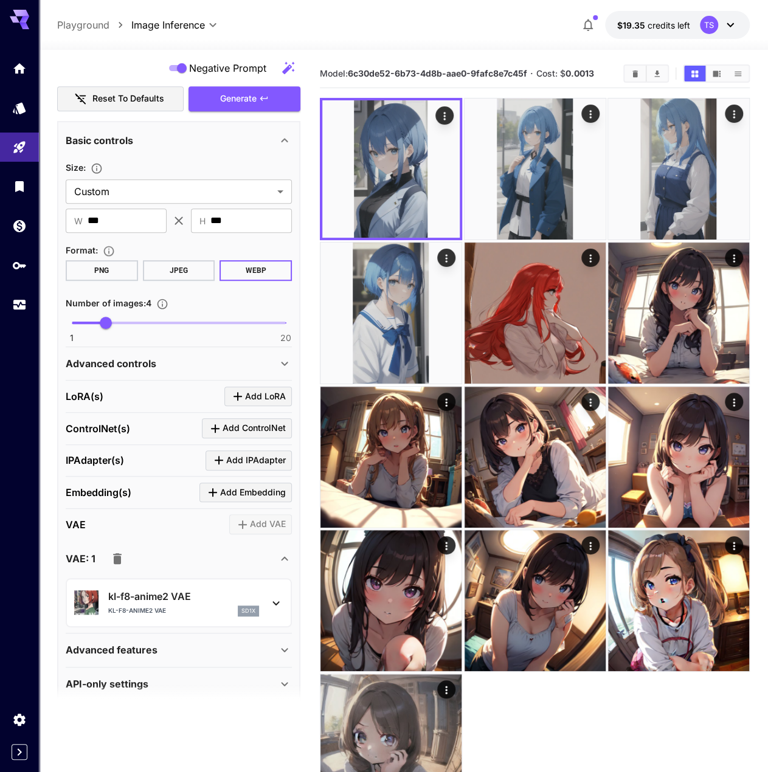
scroll to position [0, 0]
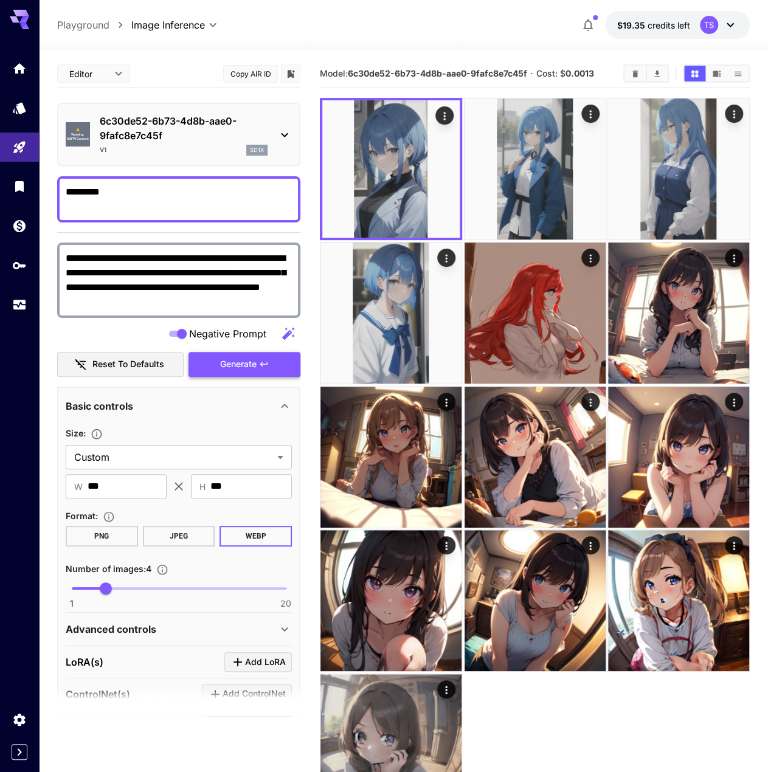
click at [218, 362] on button "Generate" at bounding box center [245, 364] width 112 height 25
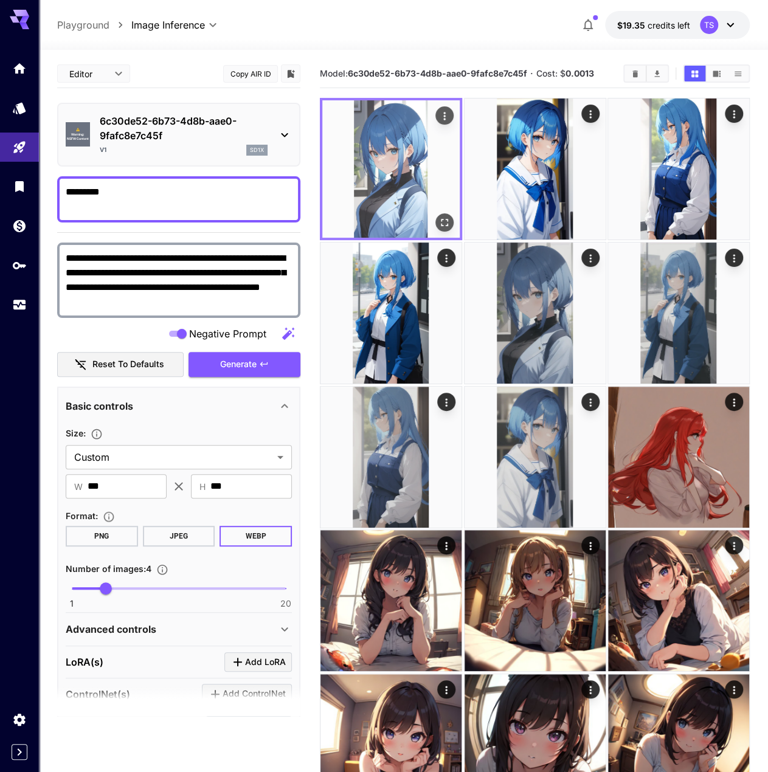
click at [409, 221] on img at bounding box center [390, 168] width 137 height 137
click at [441, 225] on icon "Open in fullscreen" at bounding box center [444, 222] width 7 height 7
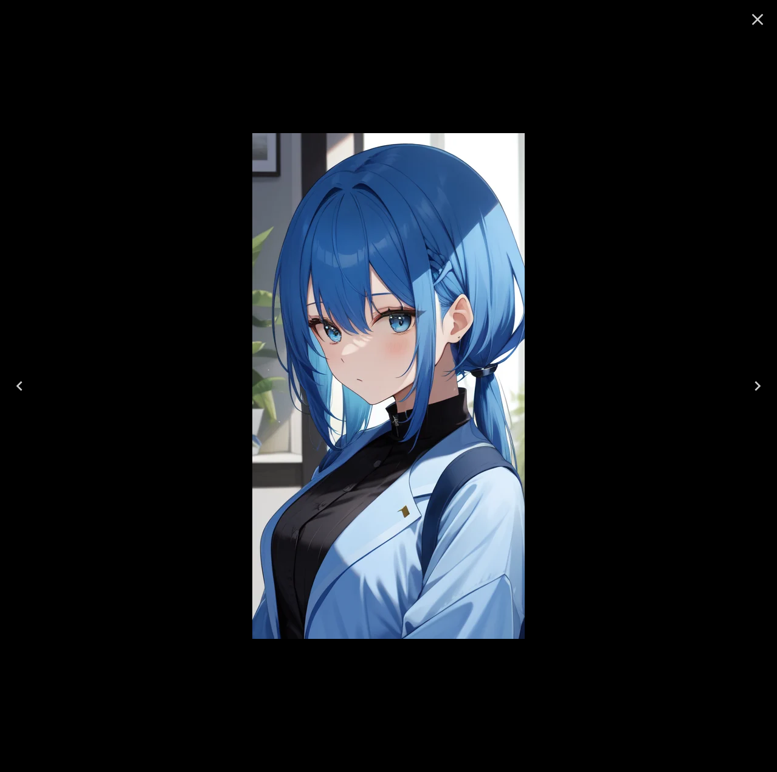
click at [190, 290] on div at bounding box center [388, 386] width 777 height 772
click at [631, 60] on div at bounding box center [388, 386] width 777 height 772
click at [749, 21] on icon "Close" at bounding box center [757, 19] width 19 height 19
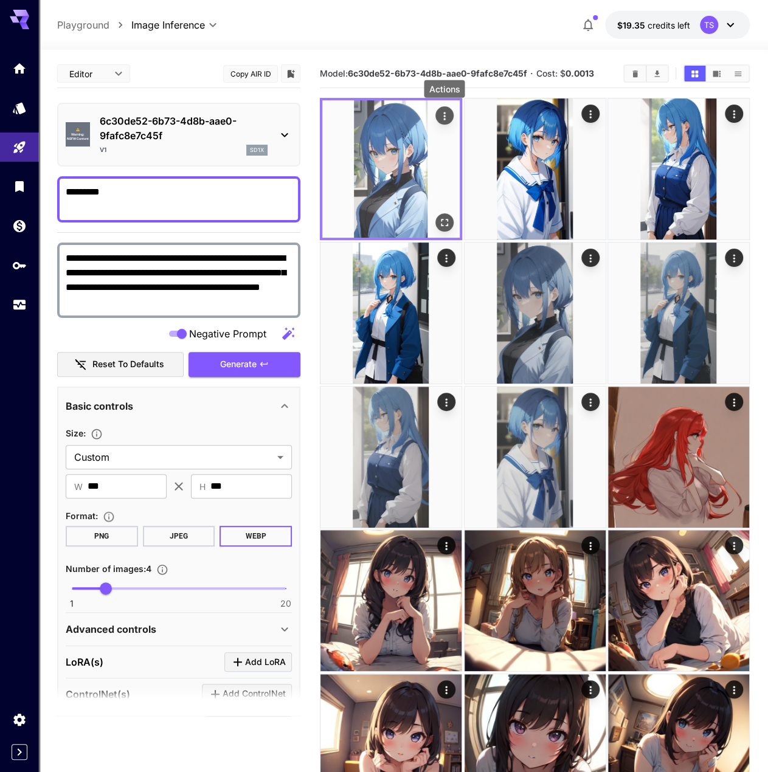
click at [451, 116] on button "Actions" at bounding box center [444, 115] width 18 height 18
click at [448, 115] on icon "Actions" at bounding box center [444, 116] width 12 height 12
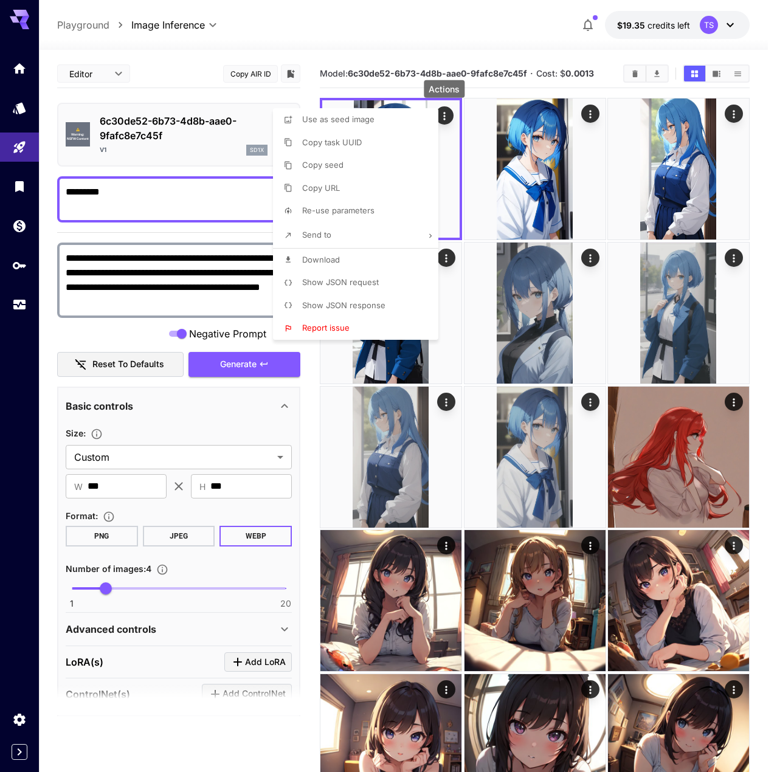
click at [361, 286] on span "Show JSON request" at bounding box center [340, 282] width 77 height 10
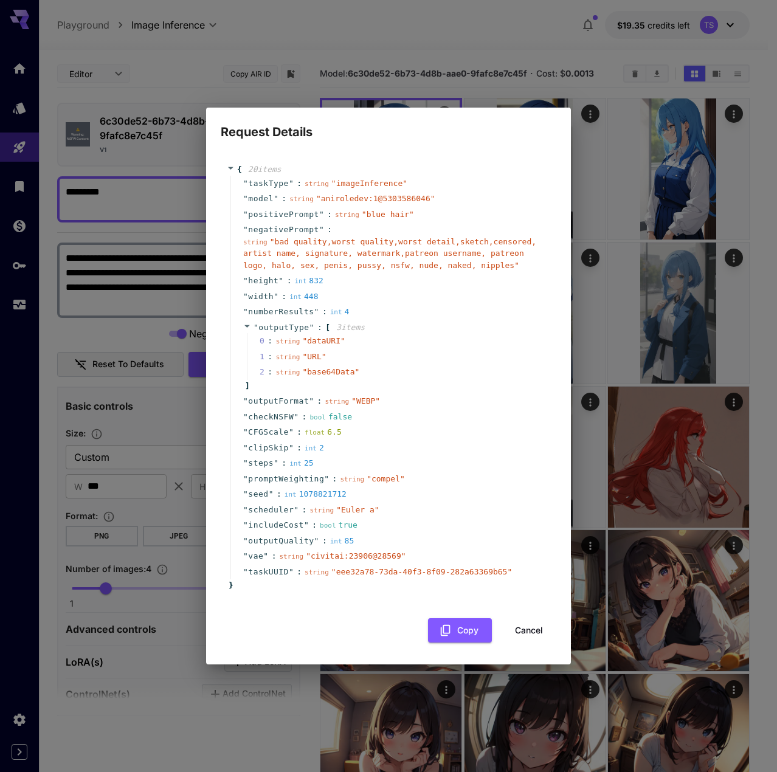
scroll to position [277, 0]
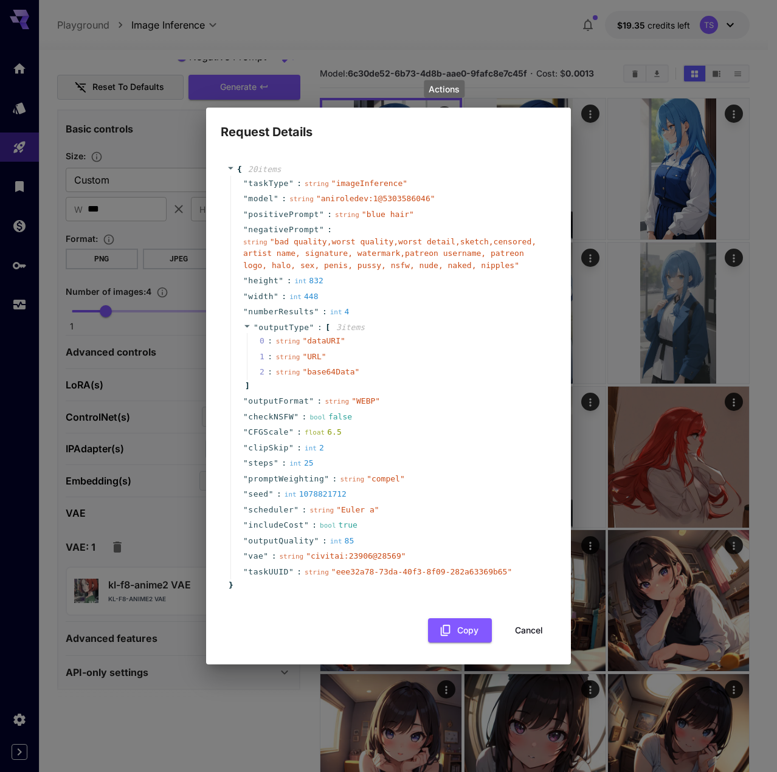
click at [159, 538] on div "Request Details { 20 item s " taskType " : string " imageInference " " model " …" at bounding box center [388, 386] width 777 height 772
click at [15, 243] on div "Request Details { 20 item s " taskType " : string " imageInference " " model " …" at bounding box center [388, 386] width 777 height 772
click at [519, 630] on button "Cancel" at bounding box center [529, 630] width 55 height 25
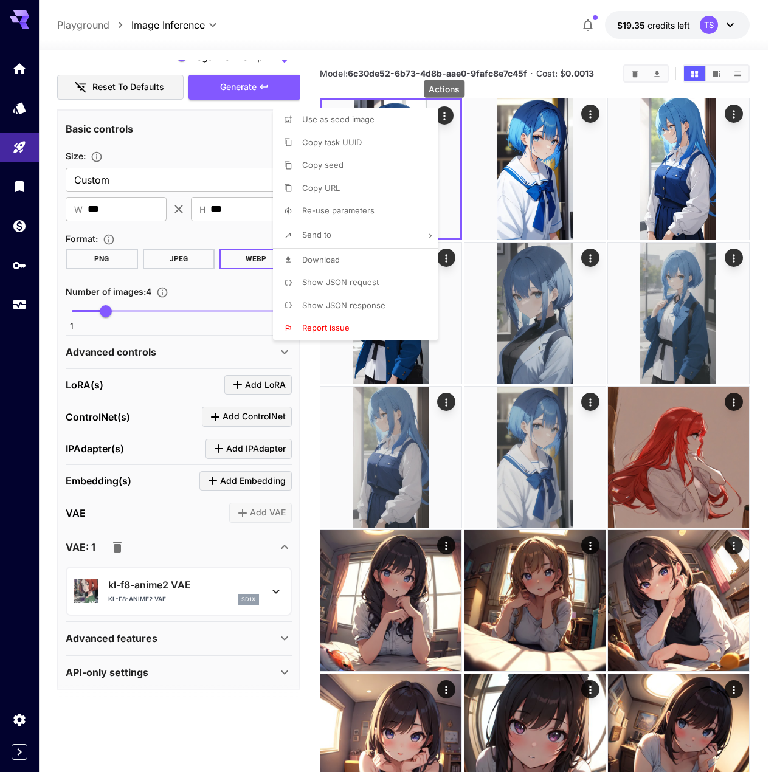
click at [34, 305] on div at bounding box center [388, 386] width 777 height 772
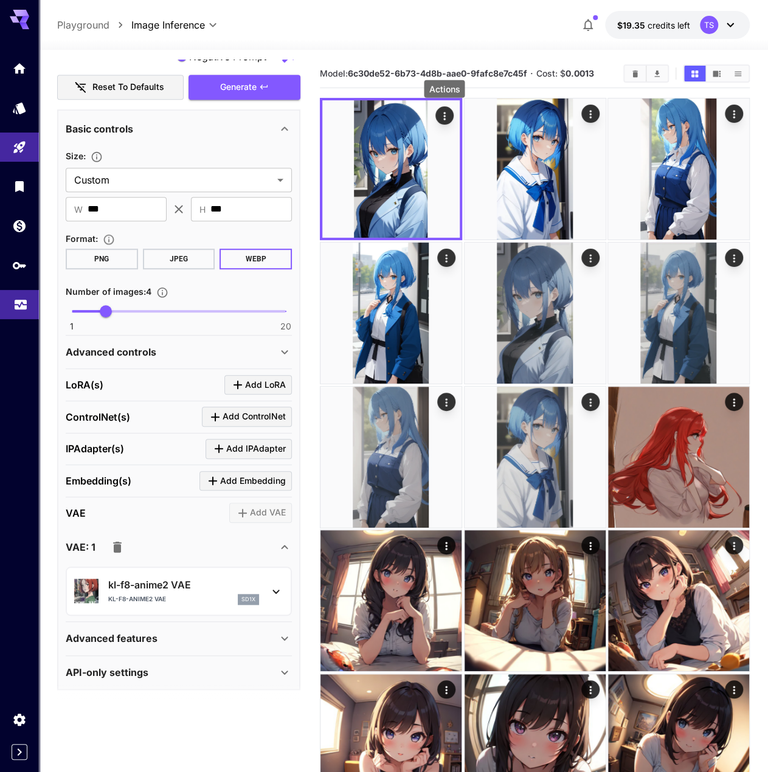
click at [12, 302] on link at bounding box center [19, 305] width 39 height 30
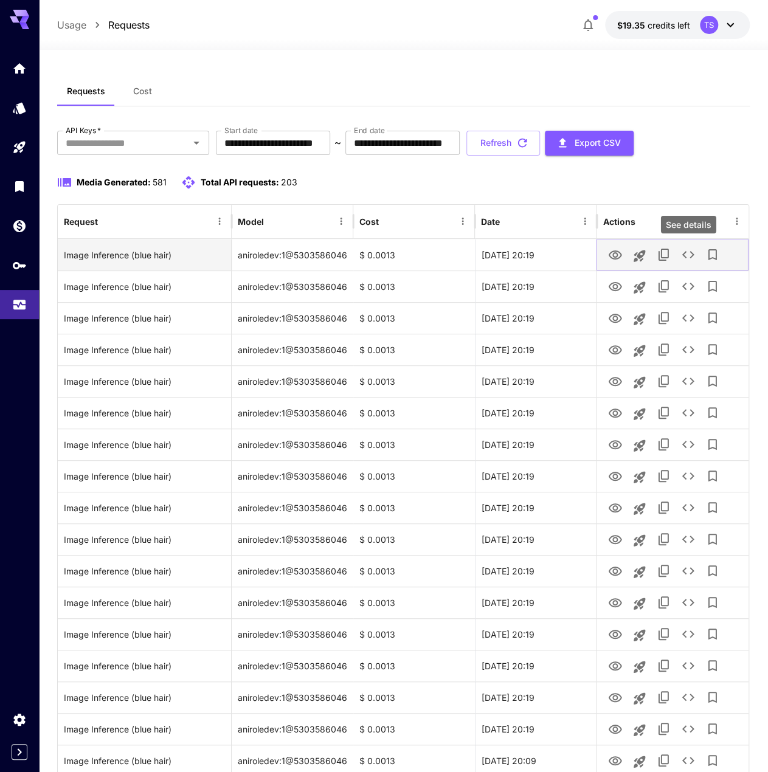
click at [690, 258] on icon "See details" at bounding box center [688, 254] width 15 height 15
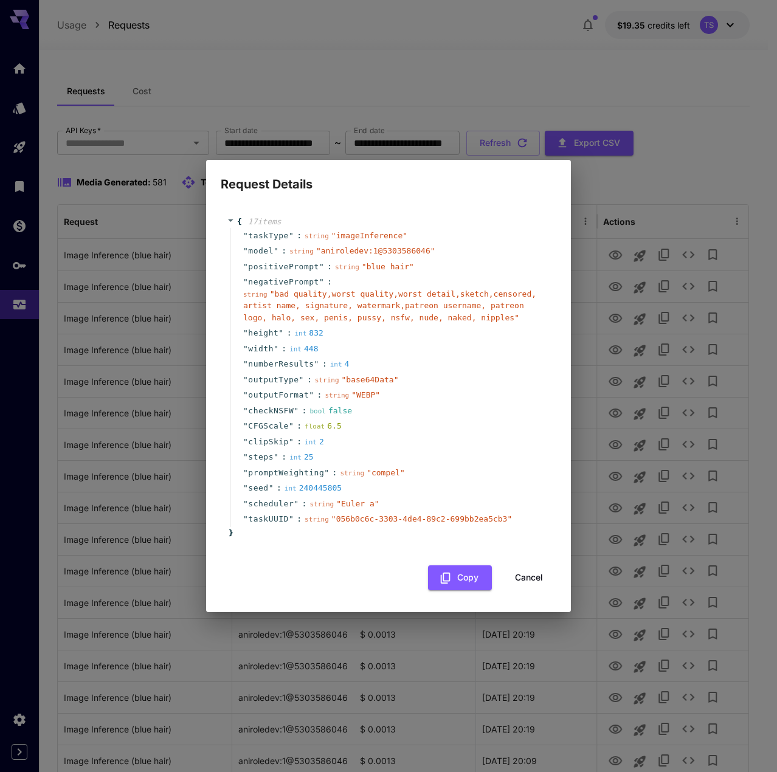
click at [405, 441] on div "" clipSkip " : int 2" at bounding box center [390, 442] width 320 height 16
click at [134, 441] on div "Request Details { 17 item s " taskType " : string " imageInference " " model " …" at bounding box center [388, 386] width 777 height 772
click at [126, 443] on div "Request Details { 17 item s " taskType " : string " imageInference " " model " …" at bounding box center [388, 386] width 777 height 772
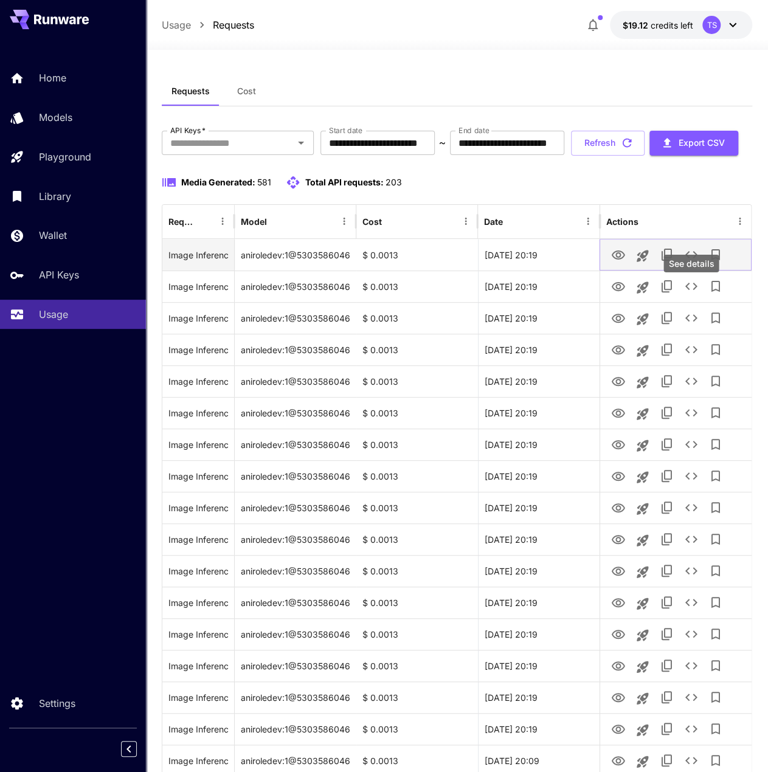
click at [693, 258] on icon "See details" at bounding box center [691, 254] width 12 height 7
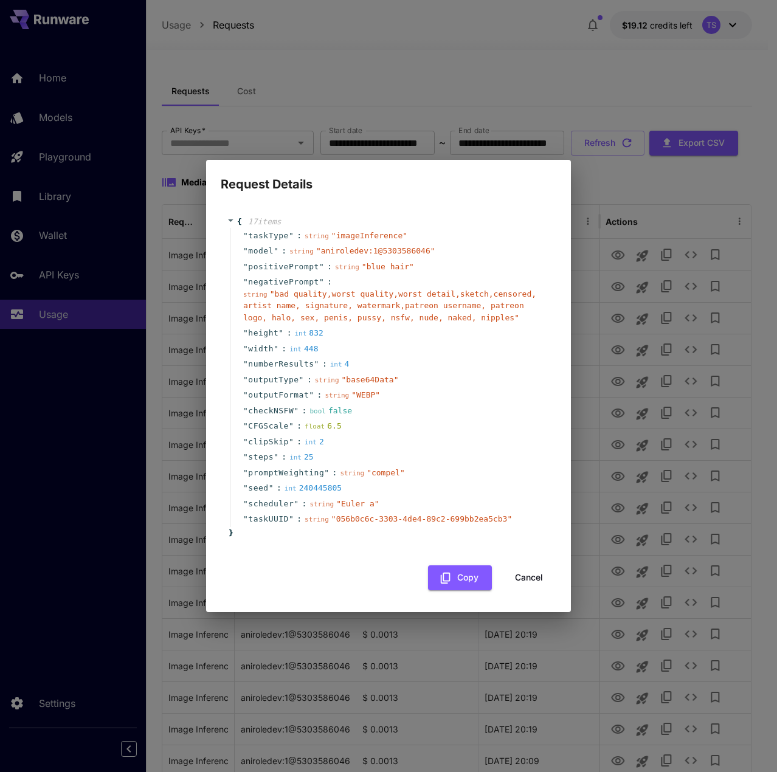
click at [134, 510] on div "Request Details { 17 item s " taskType " : string " imageInference " " model " …" at bounding box center [388, 386] width 777 height 772
click at [524, 576] on button "Cancel" at bounding box center [529, 578] width 55 height 25
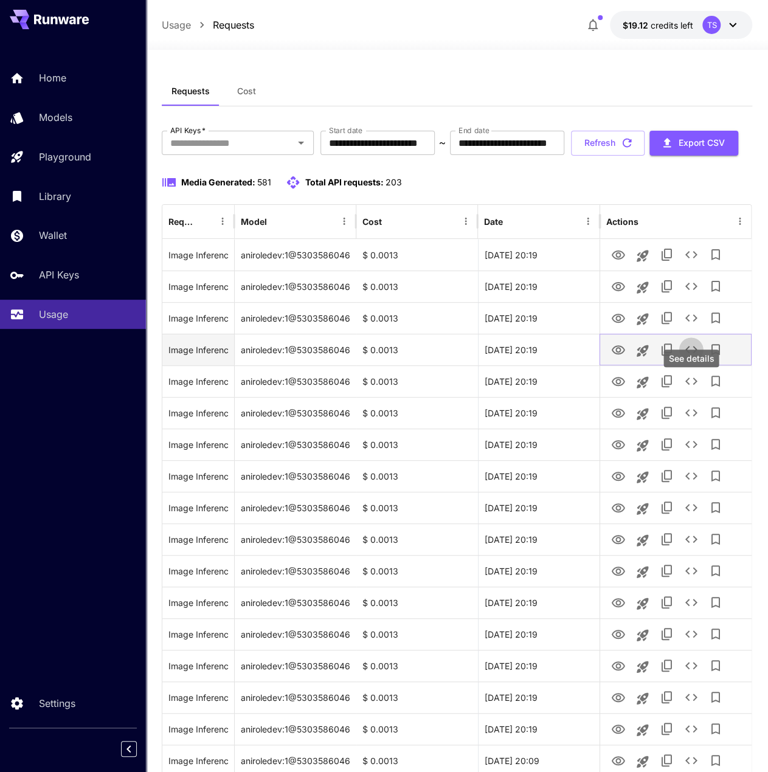
click at [687, 357] on icon "See details" at bounding box center [690, 349] width 15 height 15
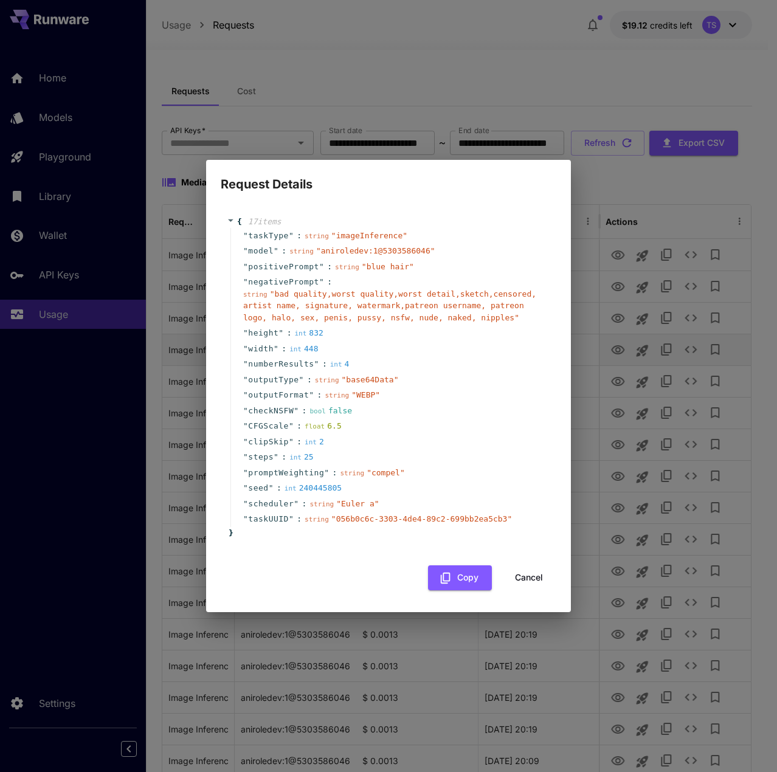
click at [687, 383] on div "Request Details { 17 item s " taskType " : string " imageInference " " model " …" at bounding box center [388, 386] width 777 height 772
click at [680, 373] on div "Request Details { 17 item s " taskType " : string " imageInference " " model " …" at bounding box center [388, 386] width 777 height 772
click at [525, 571] on button "Cancel" at bounding box center [529, 578] width 55 height 25
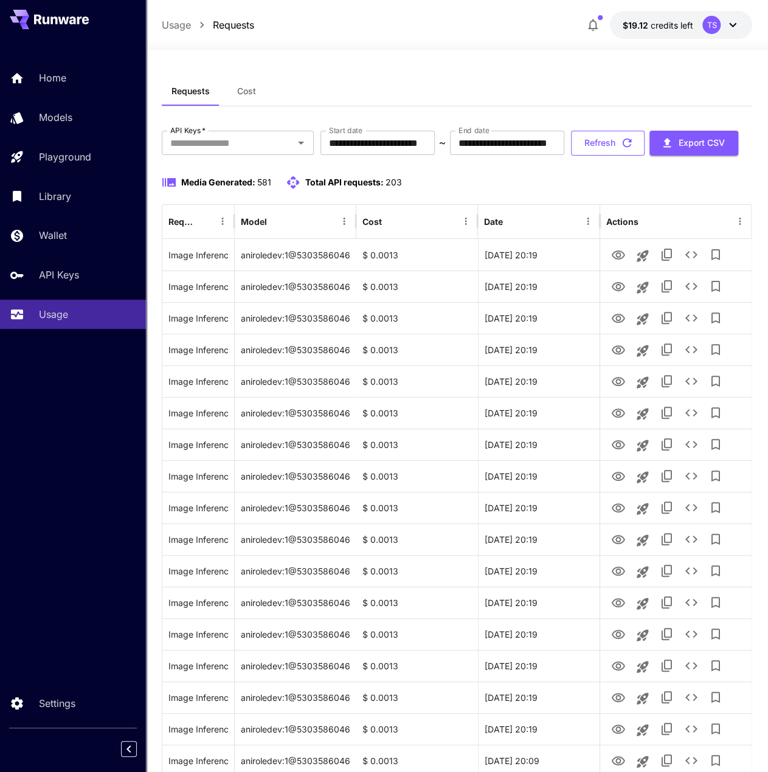
click at [571, 156] on button "Refresh" at bounding box center [608, 143] width 74 height 25
